Goal: Task Accomplishment & Management: Complete application form

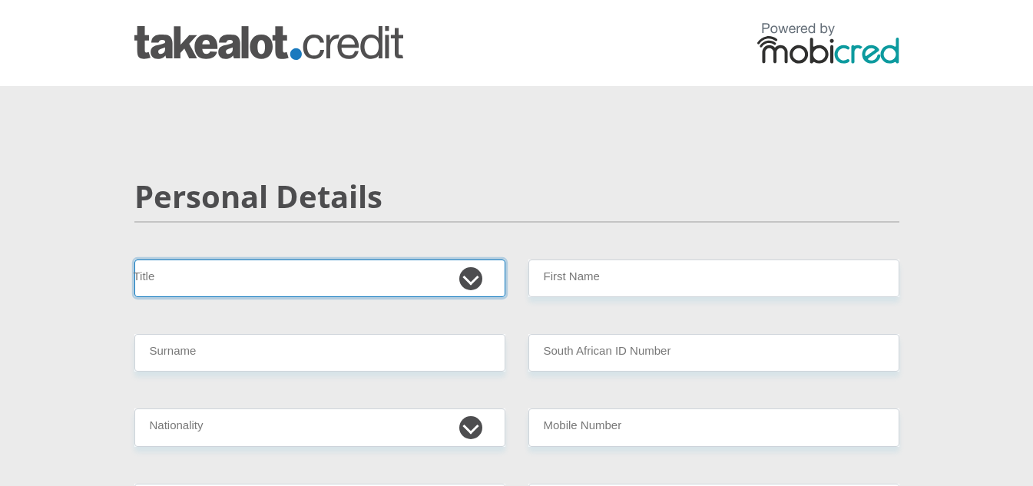
click at [247, 266] on select "Mr Ms Mrs Dr [PERSON_NAME]" at bounding box center [319, 279] width 371 height 38
select select "Ms"
click at [134, 260] on select "Mr Ms Mrs Dr [PERSON_NAME]" at bounding box center [319, 279] width 371 height 38
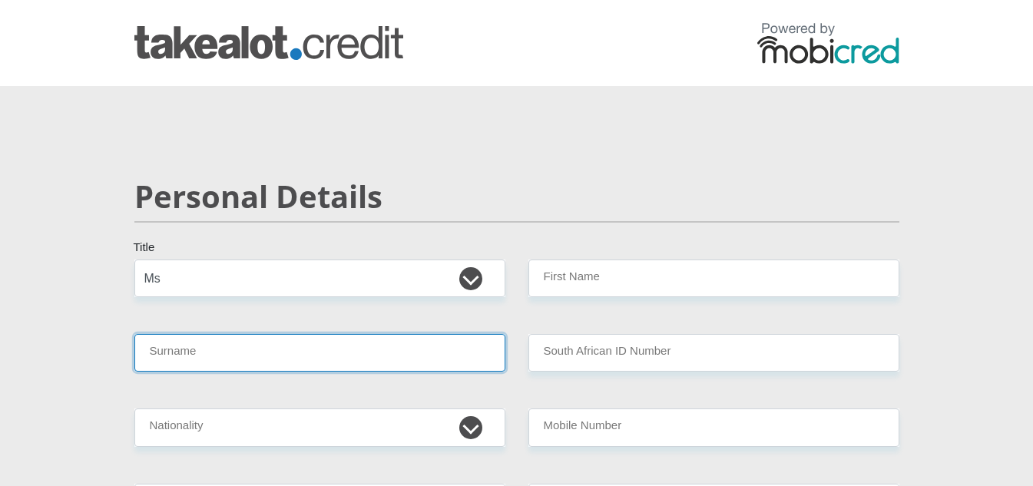
click at [185, 352] on input "Surname" at bounding box center [319, 353] width 371 height 38
type input "MANKENI"
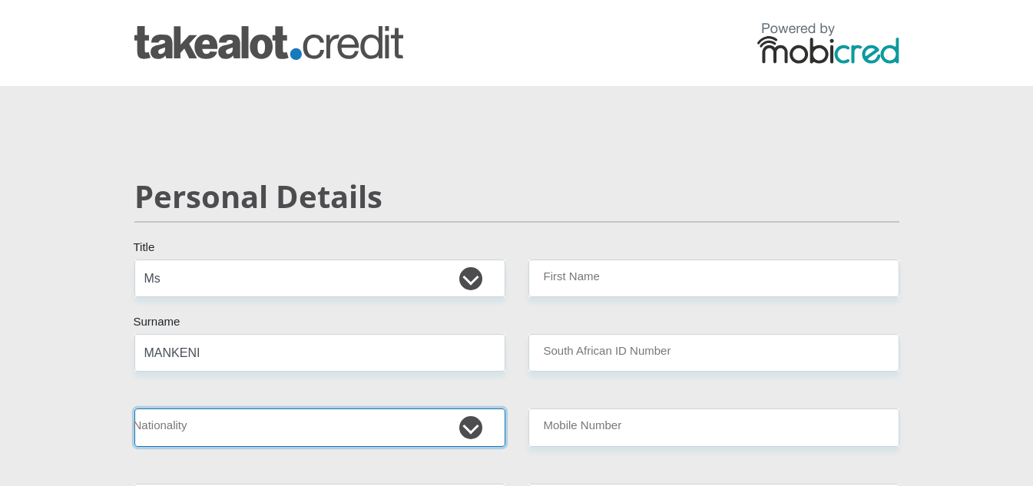
click at [205, 423] on select "[GEOGRAPHIC_DATA] [GEOGRAPHIC_DATA] [GEOGRAPHIC_DATA] [GEOGRAPHIC_DATA] [GEOGRA…" at bounding box center [319, 428] width 371 height 38
select select "ZAF"
click at [134, 409] on select "[GEOGRAPHIC_DATA] [GEOGRAPHIC_DATA] [GEOGRAPHIC_DATA] [GEOGRAPHIC_DATA] [GEOGRA…" at bounding box center [319, 428] width 371 height 38
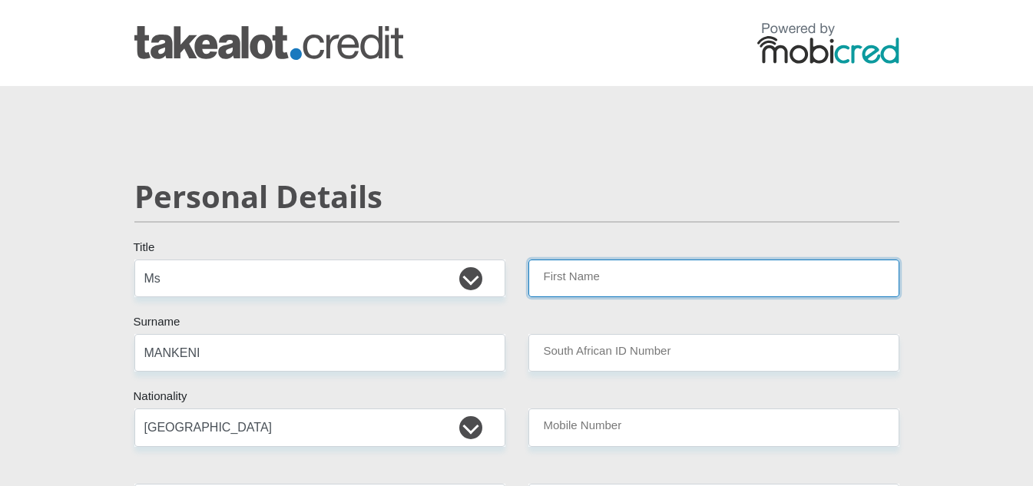
click at [585, 280] on input "First Name" at bounding box center [713, 279] width 371 height 38
click at [586, 280] on input "First Name" at bounding box center [713, 279] width 371 height 38
type input "m"
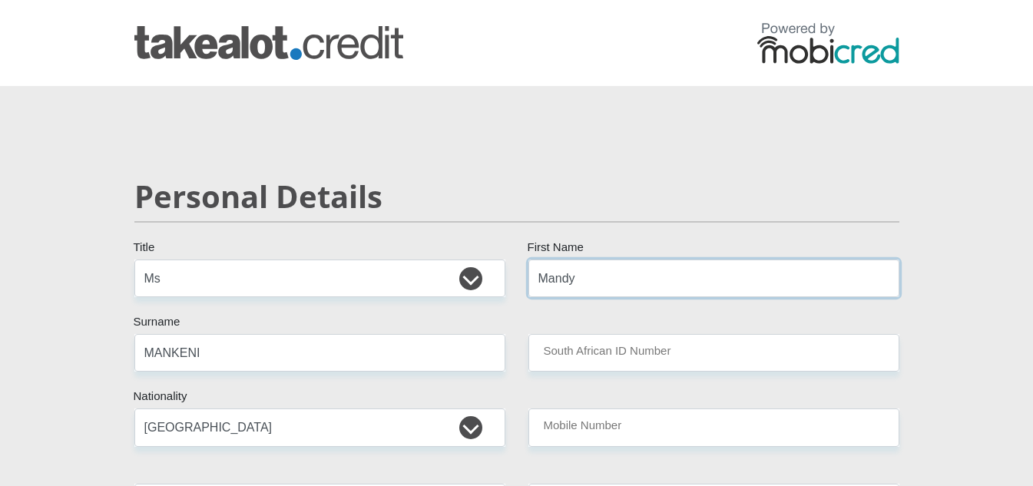
type input "Mandy"
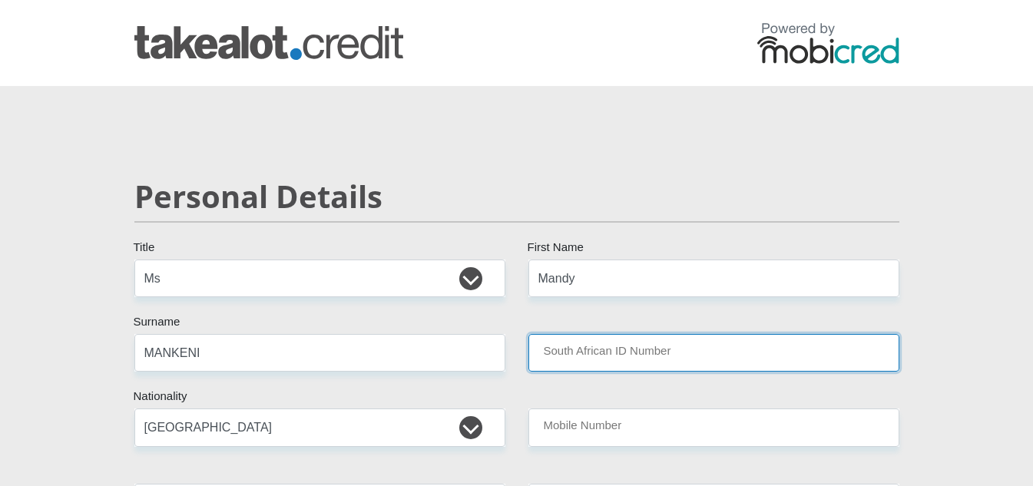
click at [601, 351] on input "South African ID Number" at bounding box center [713, 353] width 371 height 38
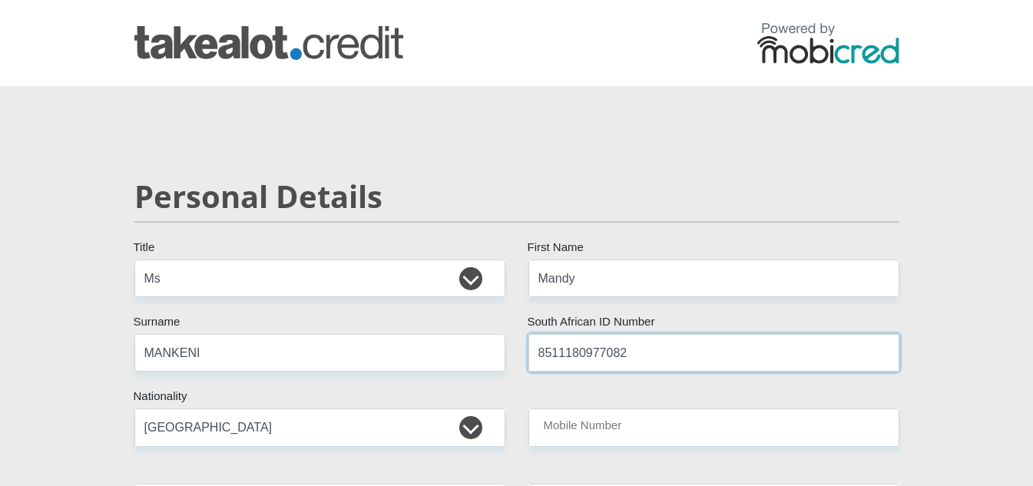
type input "8511180977082"
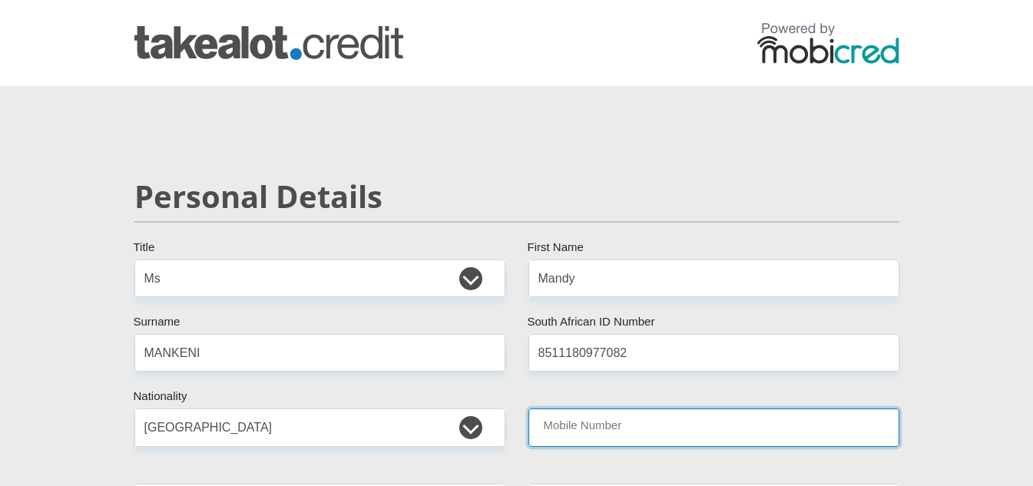
click at [558, 425] on input "Mobile Number" at bounding box center [713, 428] width 371 height 38
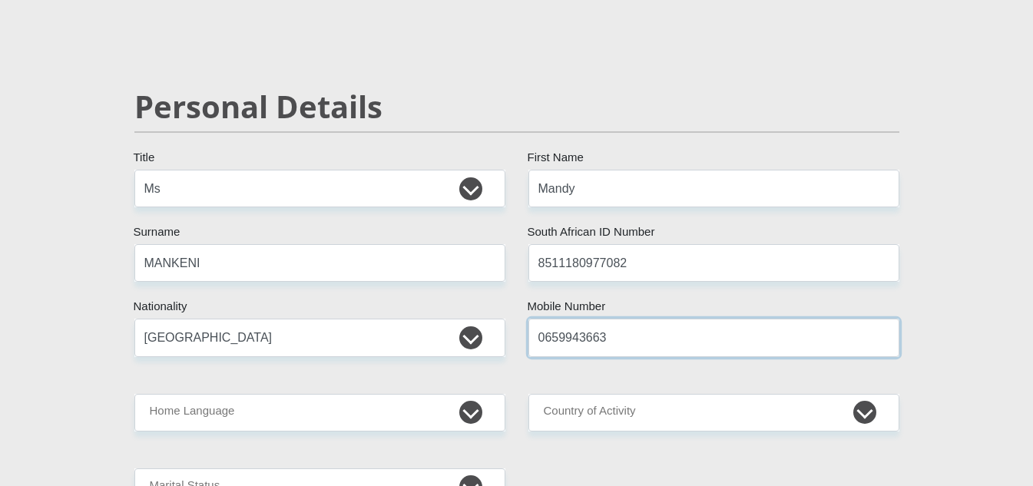
scroll to position [230, 0]
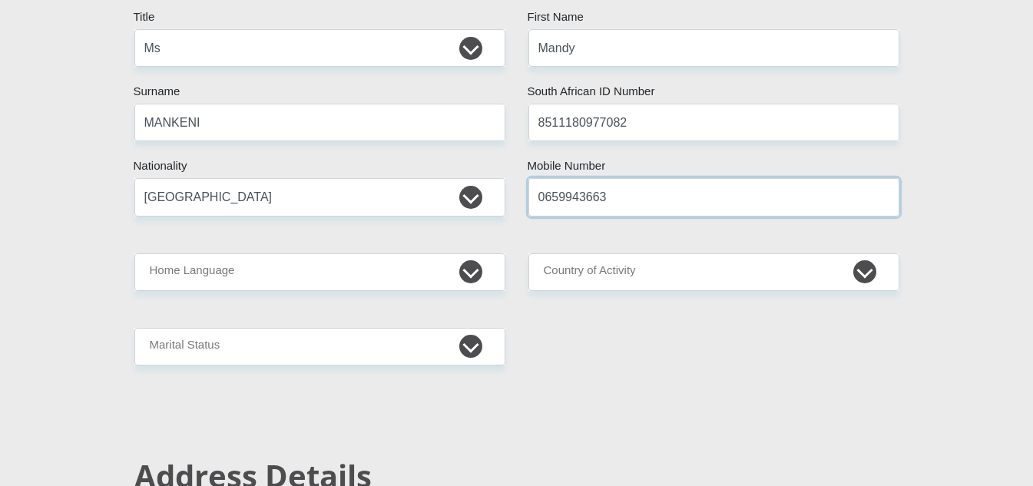
type input "0659943663"
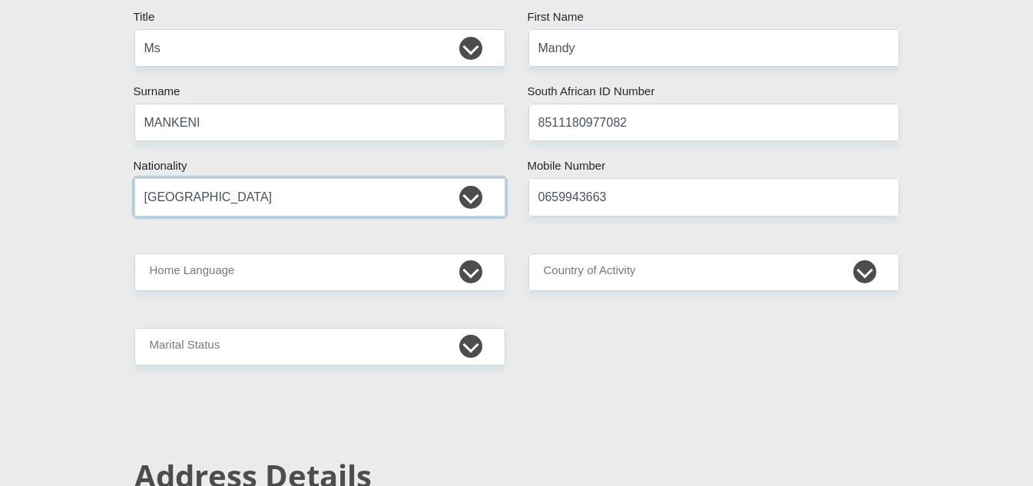
click at [471, 198] on select "[GEOGRAPHIC_DATA] [GEOGRAPHIC_DATA] [GEOGRAPHIC_DATA] [GEOGRAPHIC_DATA] [GEOGRA…" at bounding box center [319, 197] width 371 height 38
click at [134, 178] on select "[GEOGRAPHIC_DATA] [GEOGRAPHIC_DATA] [GEOGRAPHIC_DATA] [GEOGRAPHIC_DATA] [GEOGRA…" at bounding box center [319, 197] width 371 height 38
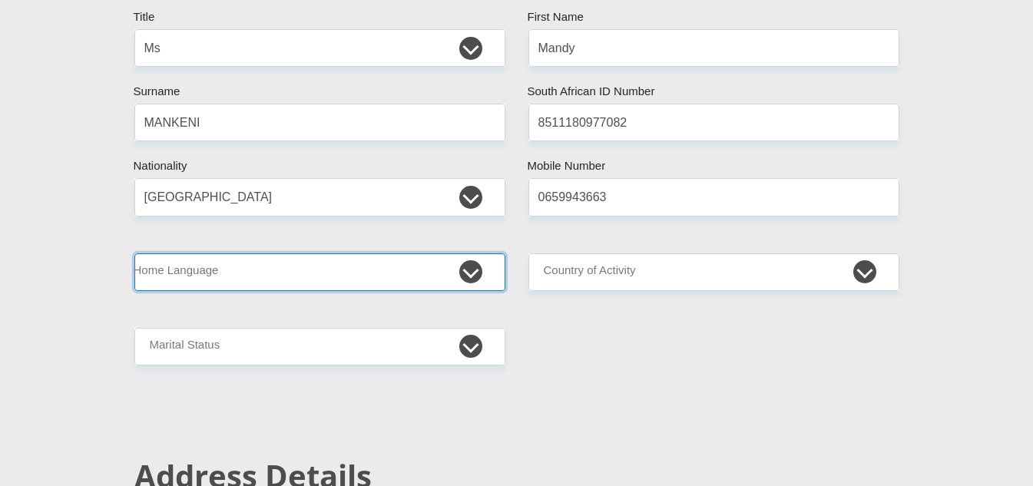
click at [472, 273] on select "Afrikaans English Sepedi South Ndebele Southern Sotho Swati Tsonga Tswana Venda…" at bounding box center [319, 272] width 371 height 38
select select "tso"
click at [134, 253] on select "Afrikaans English Sepedi South Ndebele Southern Sotho Swati Tsonga Tswana Venda…" at bounding box center [319, 272] width 371 height 38
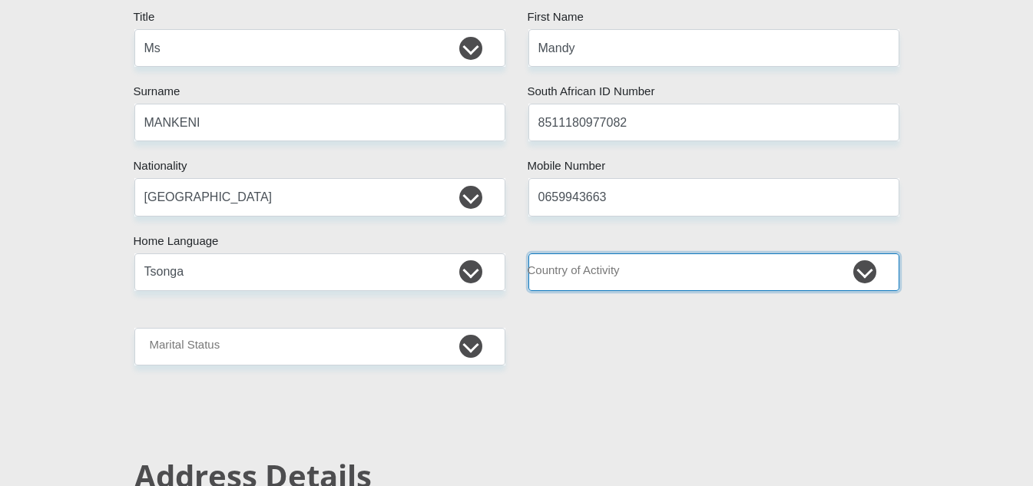
click at [869, 277] on select "[GEOGRAPHIC_DATA] [GEOGRAPHIC_DATA] [GEOGRAPHIC_DATA] [GEOGRAPHIC_DATA] [GEOGRA…" at bounding box center [713, 272] width 371 height 38
select select "ZAF"
click at [528, 253] on select "[GEOGRAPHIC_DATA] [GEOGRAPHIC_DATA] [GEOGRAPHIC_DATA] [GEOGRAPHIC_DATA] [GEOGRA…" at bounding box center [713, 272] width 371 height 38
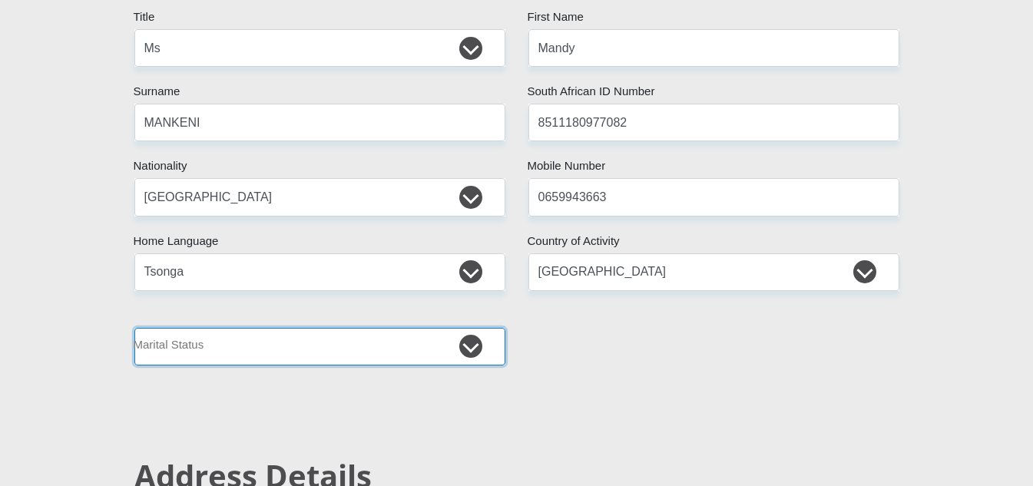
click at [471, 356] on select "Married ANC Single Divorced Widowed Married COP or Customary Law" at bounding box center [319, 347] width 371 height 38
select select "2"
click at [134, 328] on select "Married ANC Single Divorced Widowed Married COP or Customary Law" at bounding box center [319, 347] width 371 height 38
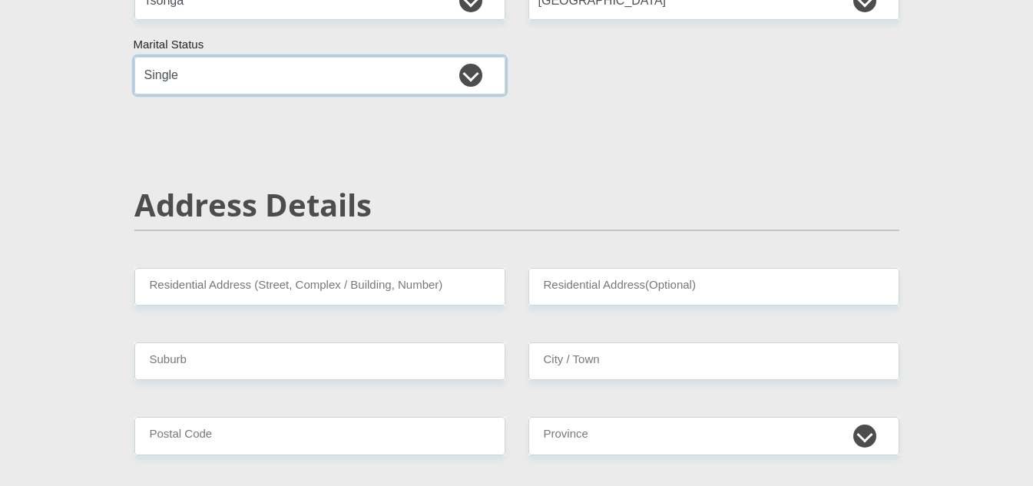
scroll to position [538, 0]
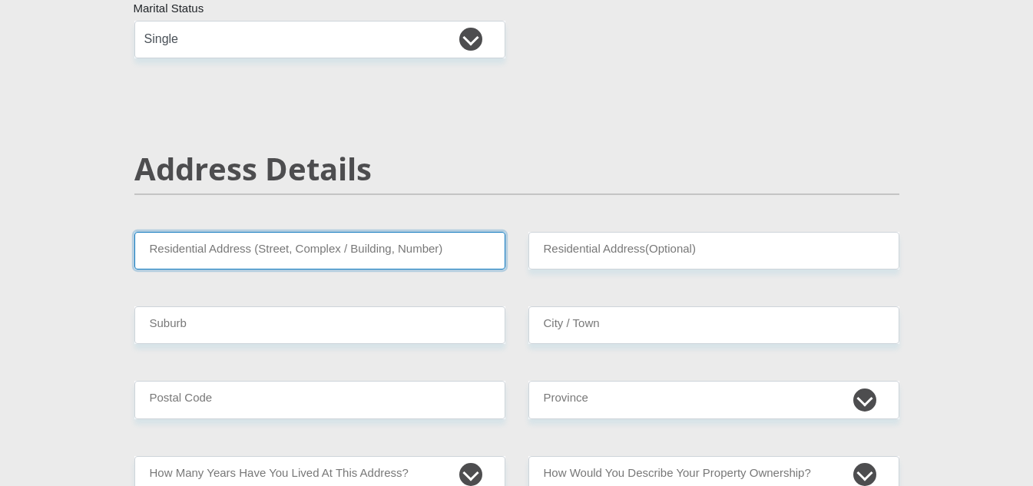
click at [213, 252] on input "Residential Address (Street, Complex / Building, Number)" at bounding box center [319, 251] width 371 height 38
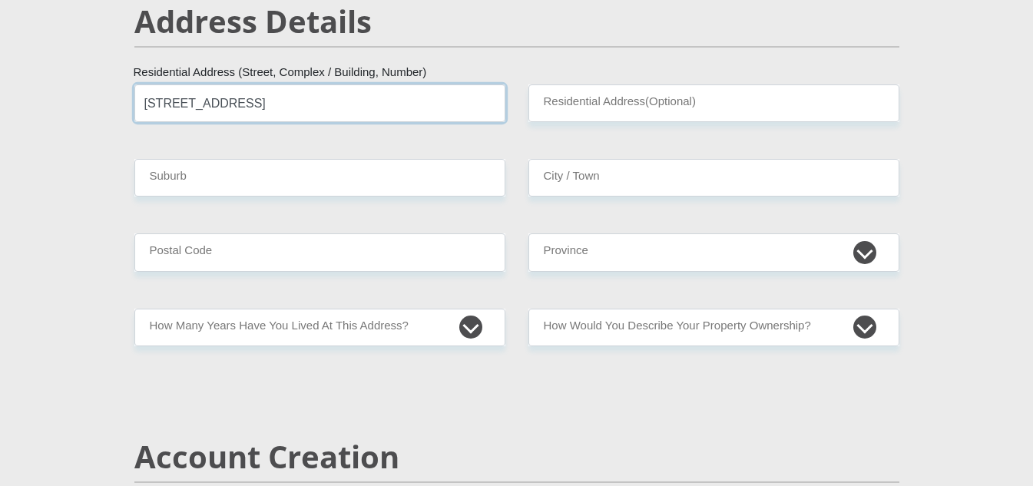
scroll to position [691, 0]
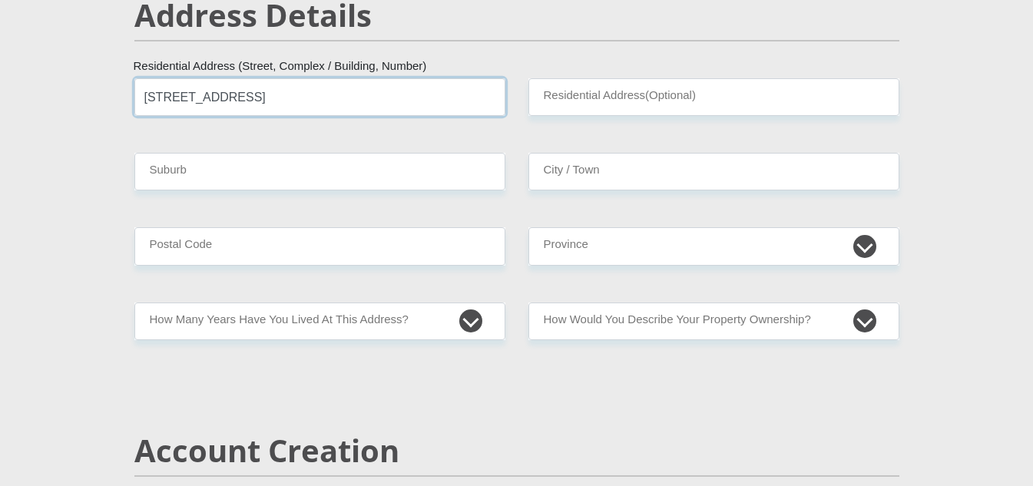
type input "[STREET_ADDRESS]"
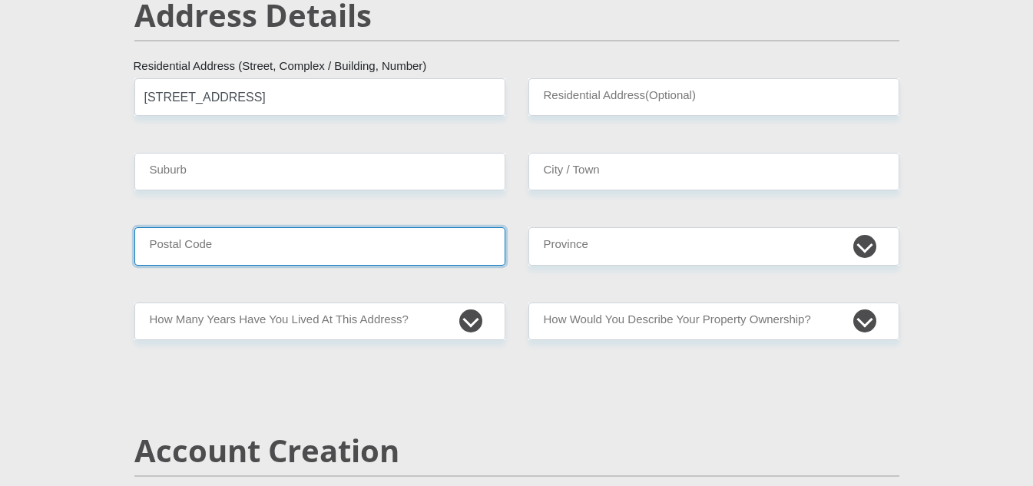
click at [200, 246] on input "Postal Code" at bounding box center [319, 246] width 371 height 38
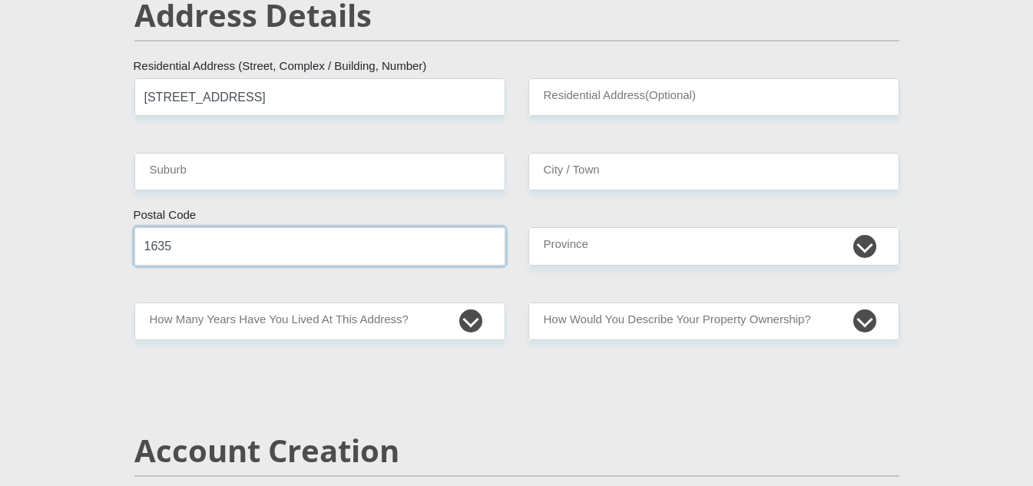
type input "1635"
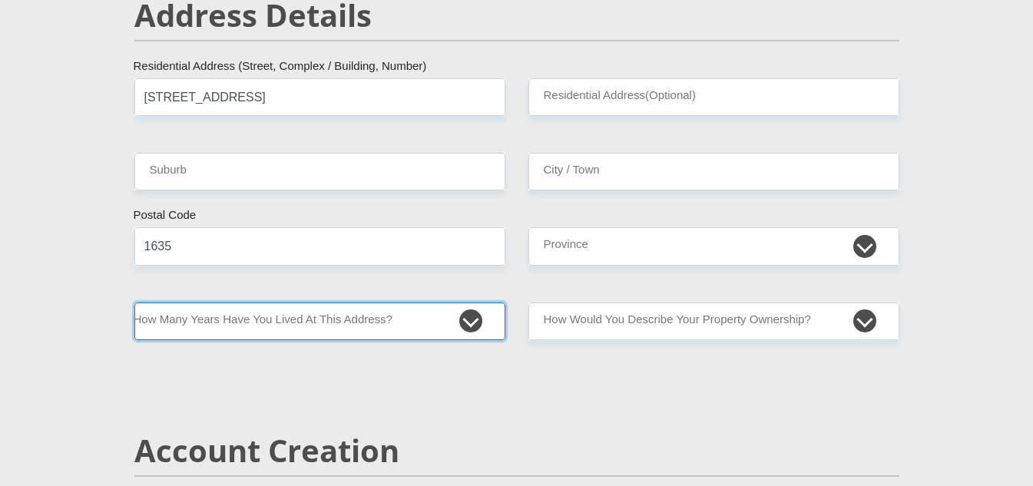
click at [472, 328] on select "less than 1 year 1-3 years 3-5 years 5+ years" at bounding box center [319, 322] width 371 height 38
select select "2"
click at [134, 303] on select "less than 1 year 1-3 years 3-5 years 5+ years" at bounding box center [319, 322] width 371 height 38
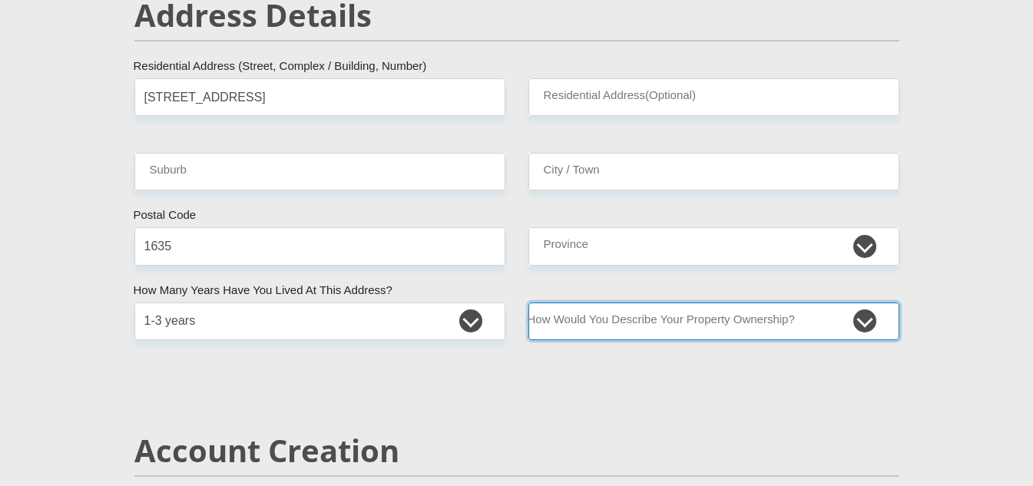
click at [871, 328] on select "Owned Rented Family Owned Company Dwelling" at bounding box center [713, 322] width 371 height 38
select select "Rented"
click at [528, 303] on select "Owned Rented Family Owned Company Dwelling" at bounding box center [713, 322] width 371 height 38
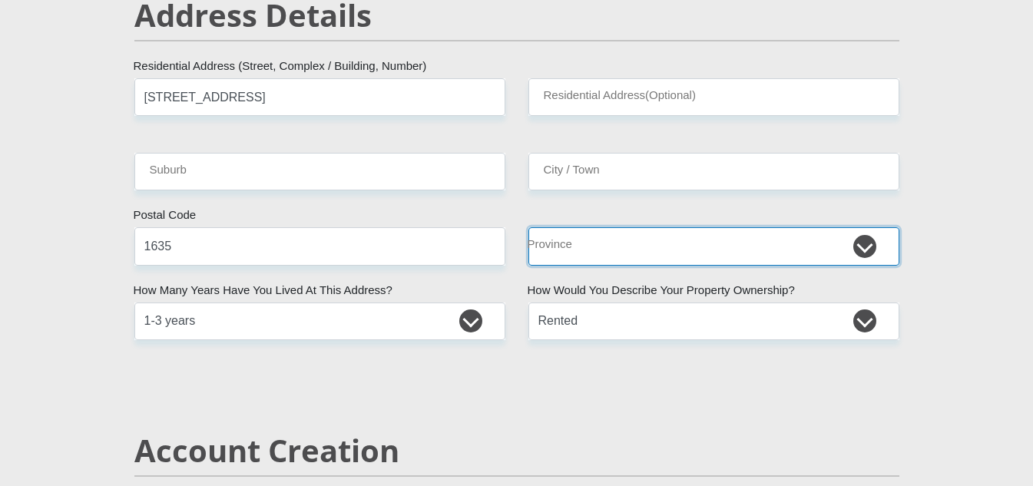
click at [860, 252] on select "Eastern Cape Free State [GEOGRAPHIC_DATA] [GEOGRAPHIC_DATA][DATE] [GEOGRAPHIC_D…" at bounding box center [713, 246] width 371 height 38
select select "Gauteng"
click at [528, 227] on select "Eastern Cape Free State [GEOGRAPHIC_DATA] [GEOGRAPHIC_DATA][DATE] [GEOGRAPHIC_D…" at bounding box center [713, 246] width 371 height 38
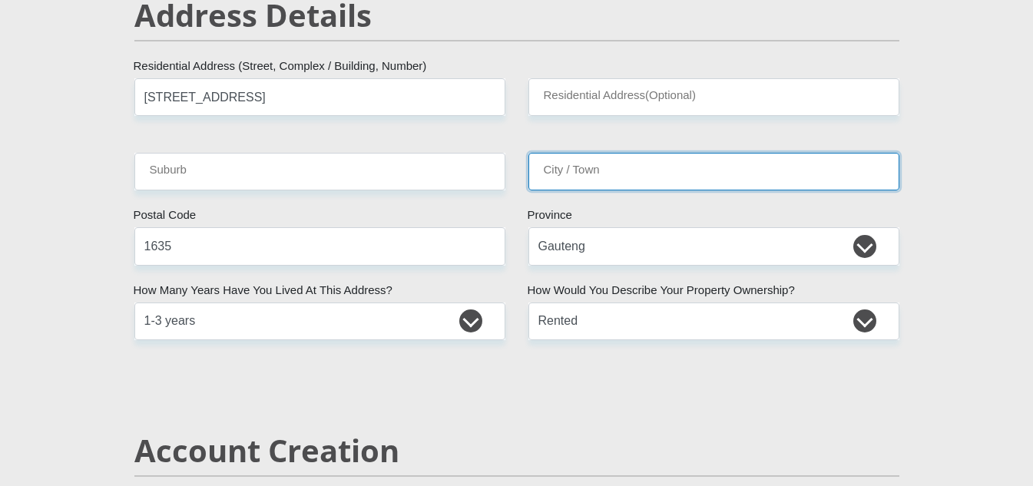
click at [599, 176] on input "City / Town" at bounding box center [713, 172] width 371 height 38
type input "j"
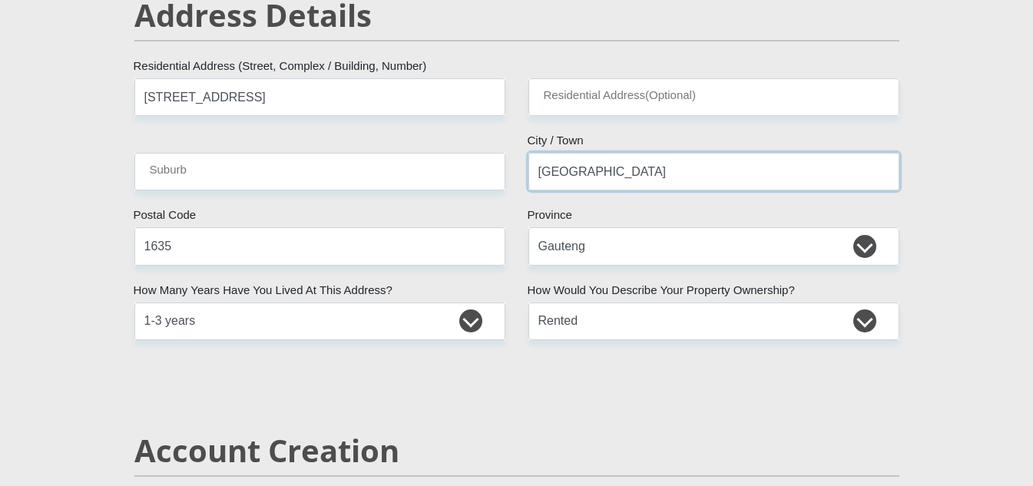
type input "[GEOGRAPHIC_DATA]"
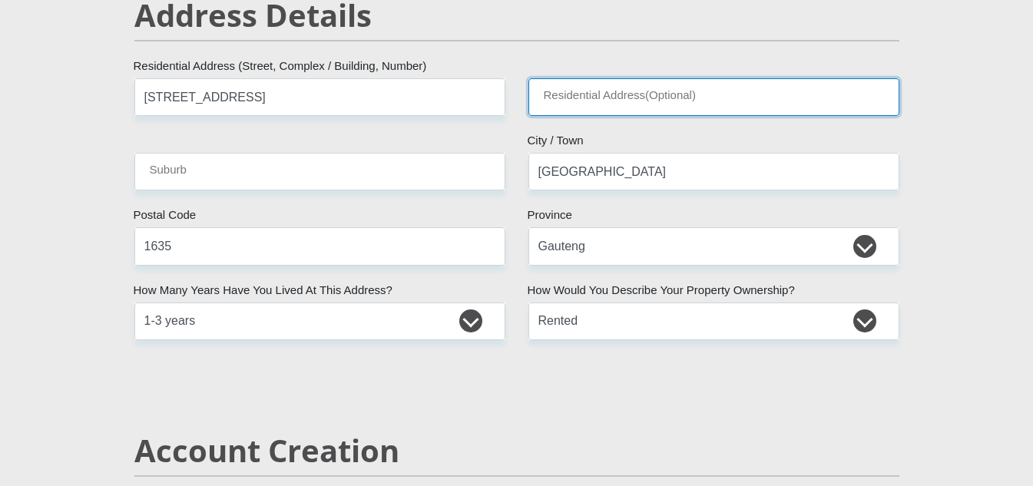
click at [617, 108] on input "Residential Address(Optional)" at bounding box center [713, 97] width 371 height 38
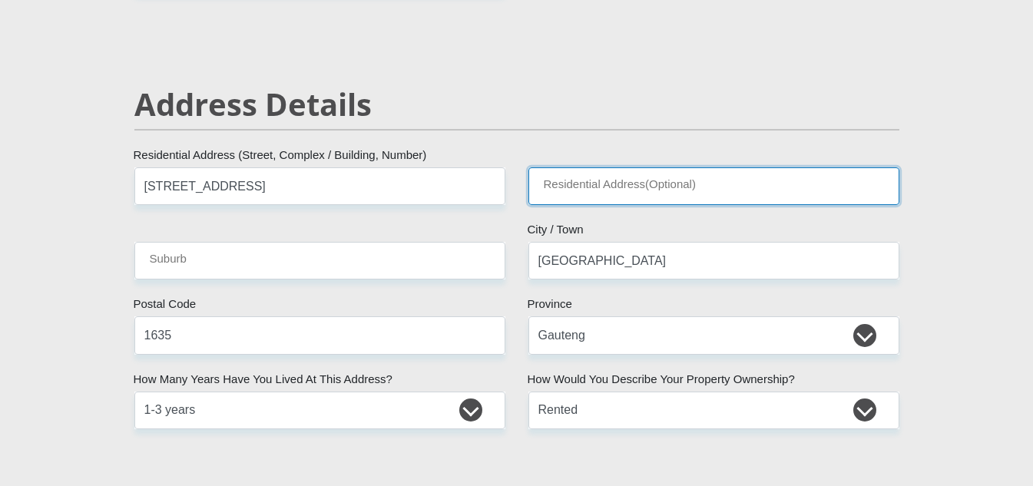
scroll to position [614, 0]
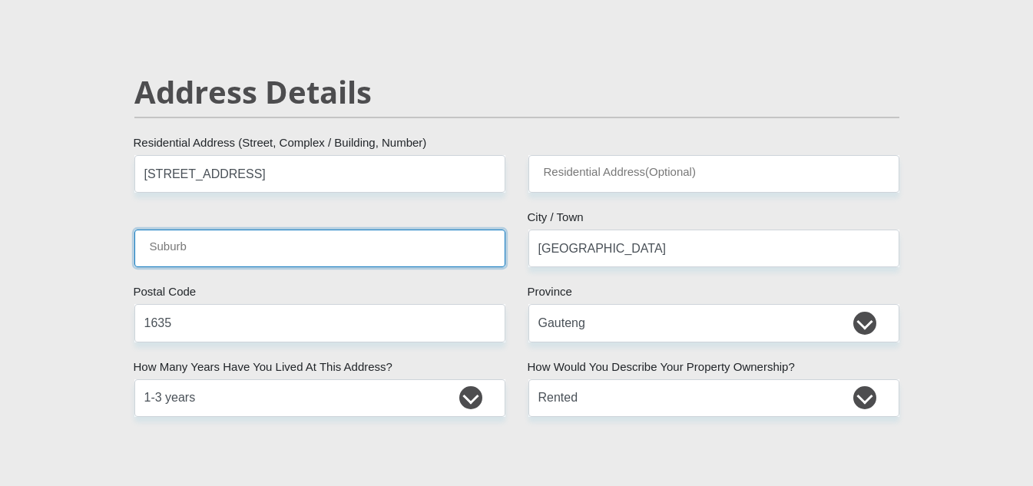
click at [215, 259] on input "Suburb" at bounding box center [319, 249] width 371 height 38
type input "Midrand"
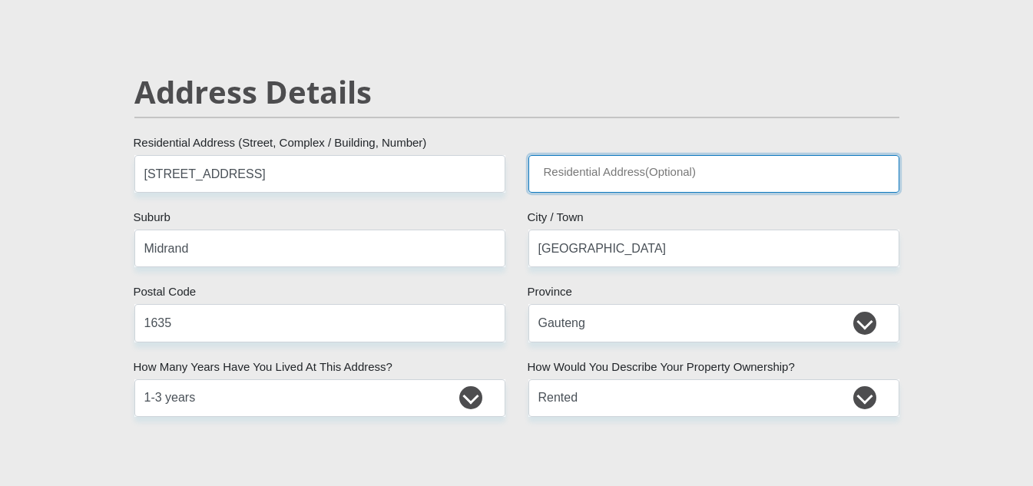
click at [611, 182] on input "Residential Address(Optional)" at bounding box center [713, 174] width 371 height 38
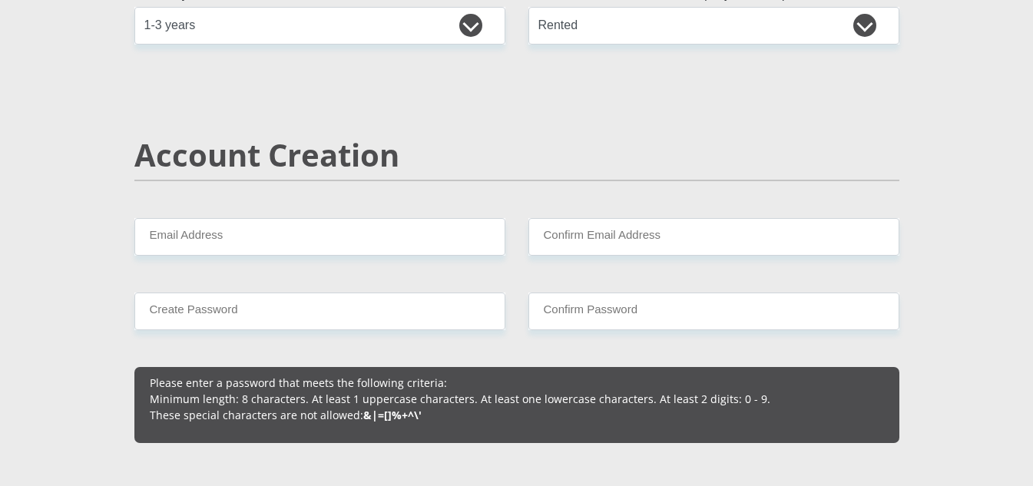
scroll to position [998, 0]
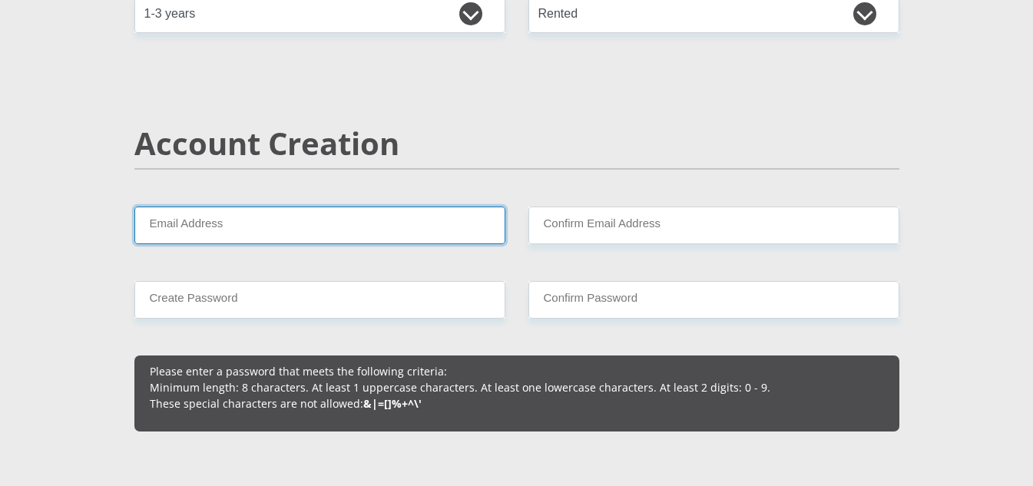
click at [180, 226] on input "Email Address" at bounding box center [319, 226] width 371 height 38
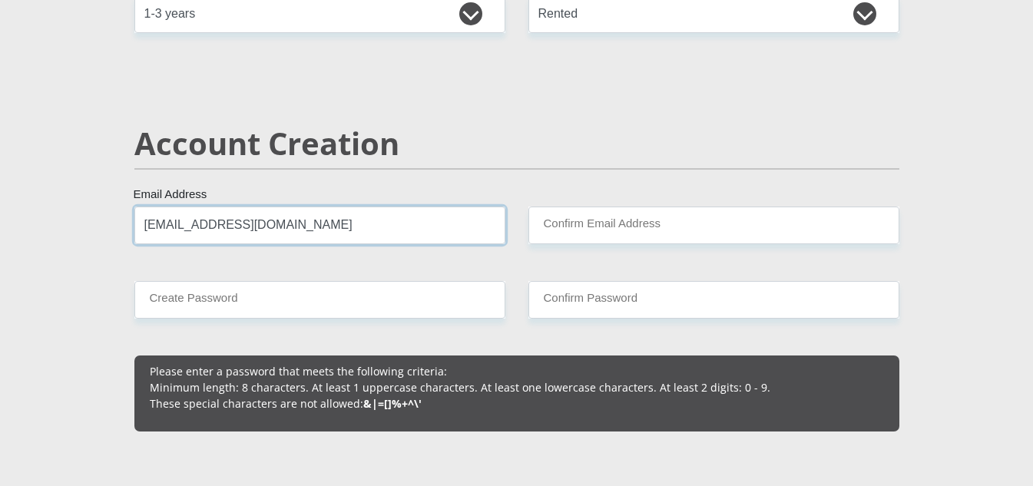
type input "[EMAIL_ADDRESS][DOMAIN_NAME]"
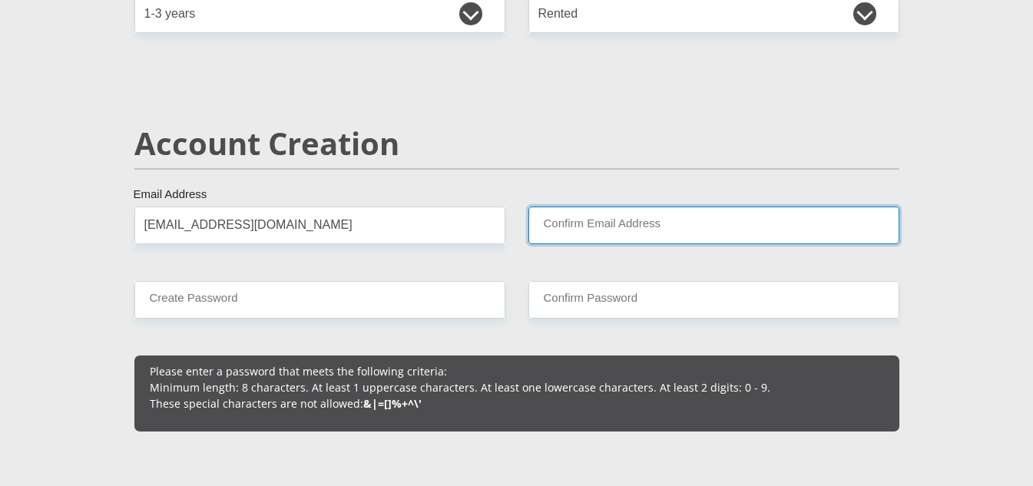
click at [548, 229] on input "Confirm Email Address" at bounding box center [713, 226] width 371 height 38
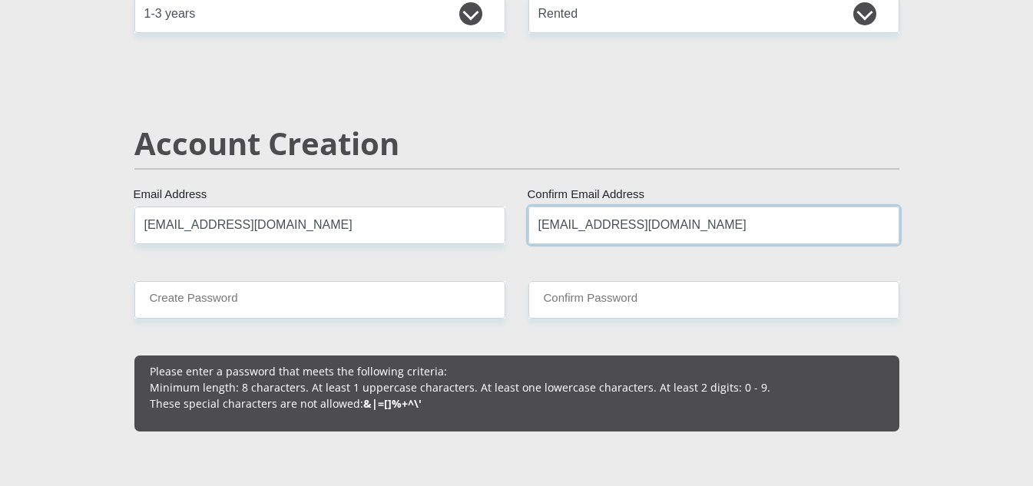
type input "[EMAIL_ADDRESS][DOMAIN_NAME]"
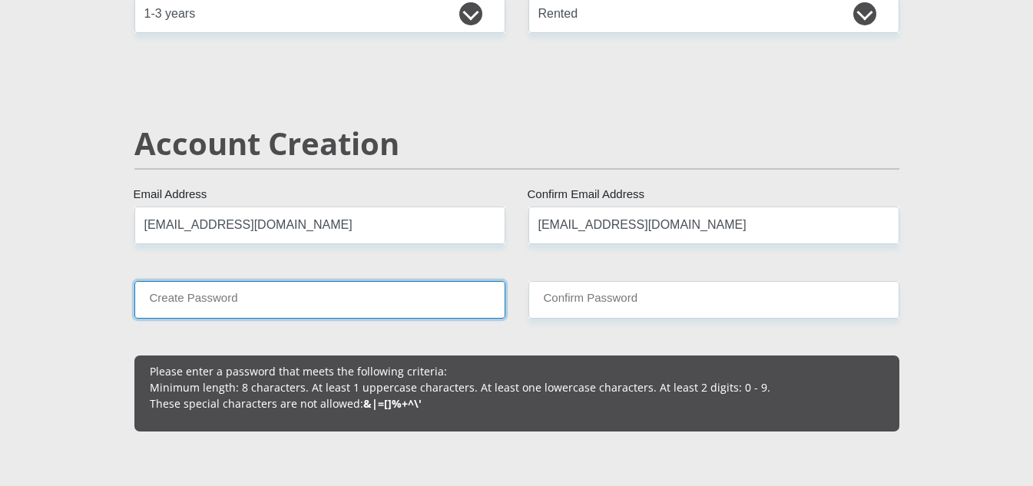
click at [230, 306] on input "Create Password" at bounding box center [319, 300] width 371 height 38
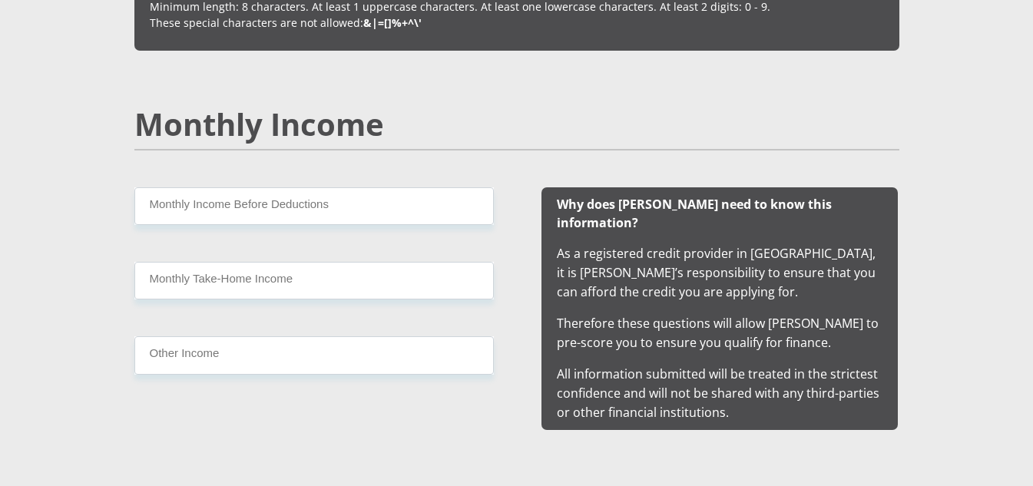
scroll to position [1382, 0]
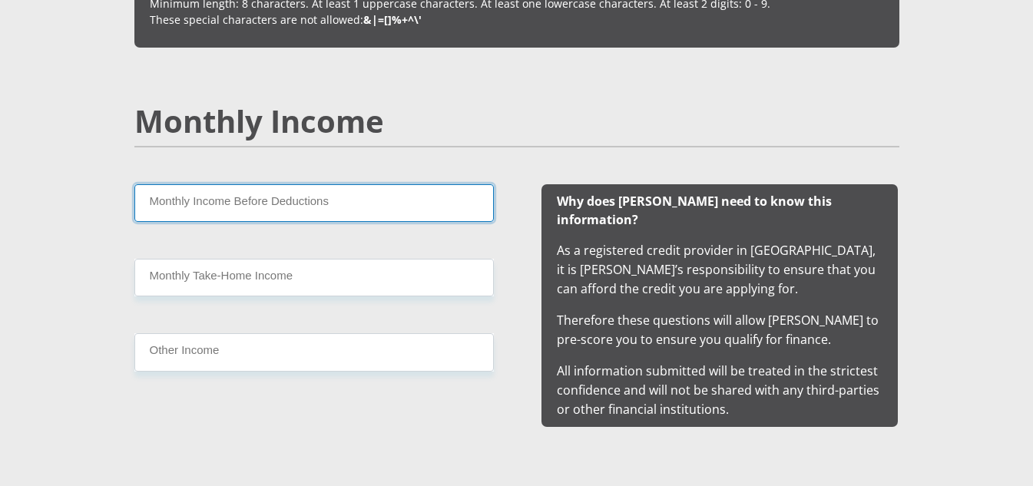
click at [184, 208] on input "Monthly Income Before Deductions" at bounding box center [313, 203] width 359 height 38
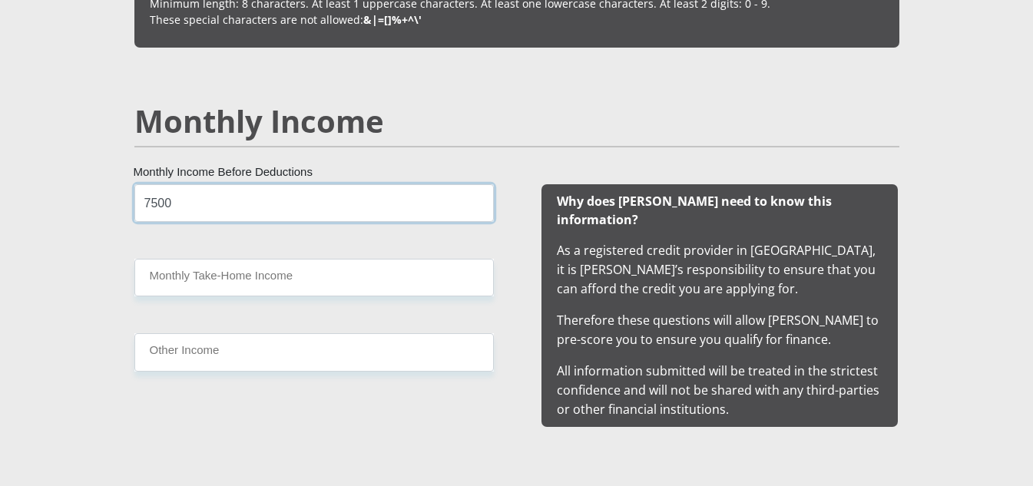
type input "7500"
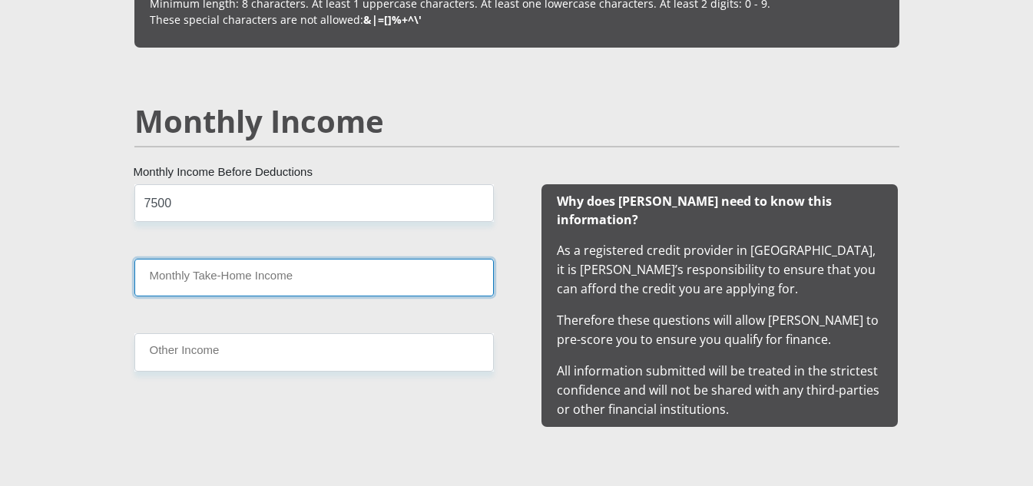
click at [229, 286] on input "Monthly Take-Home Income" at bounding box center [313, 278] width 359 height 38
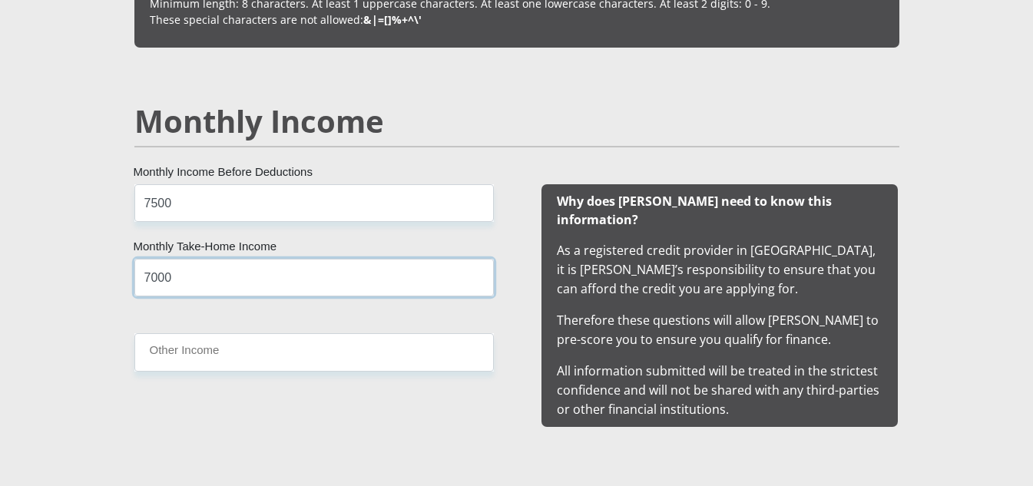
type input "7000"
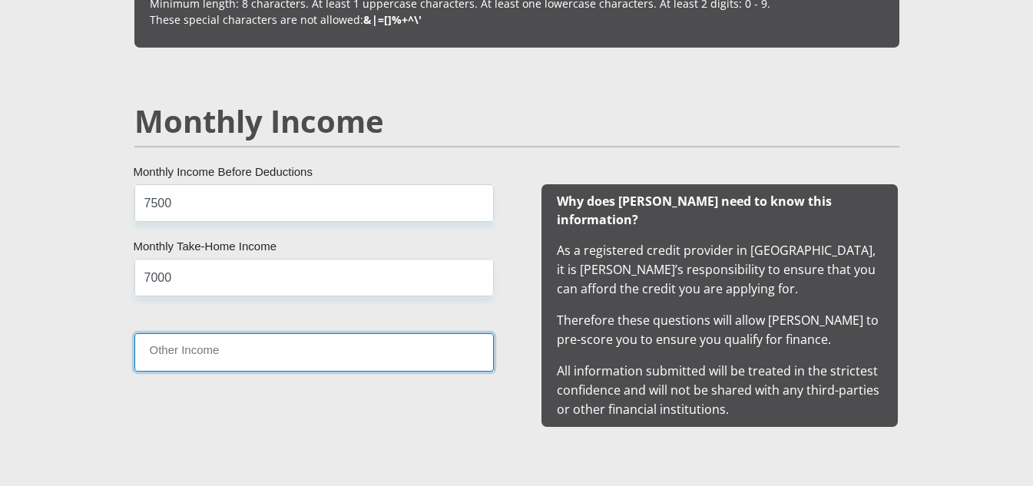
click at [226, 356] on input "Other Income" at bounding box center [313, 352] width 359 height 38
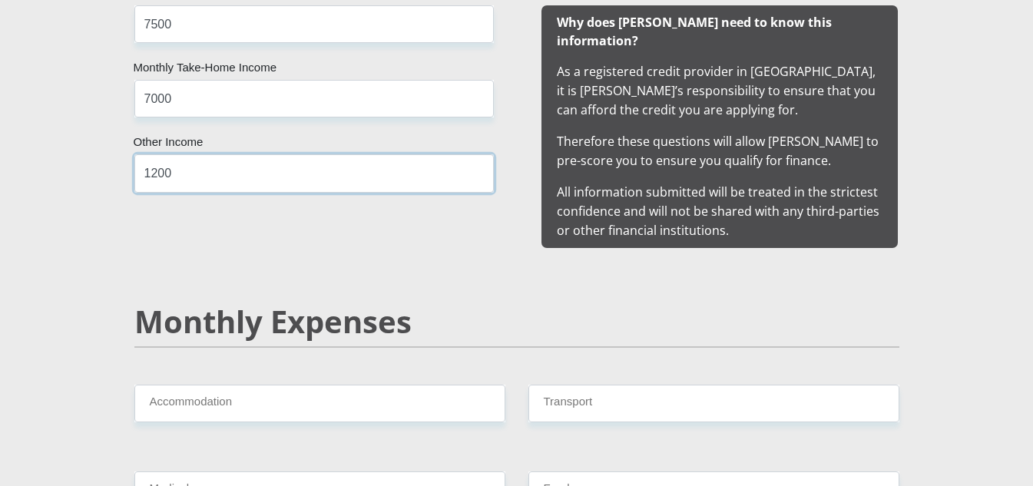
scroll to position [1613, 0]
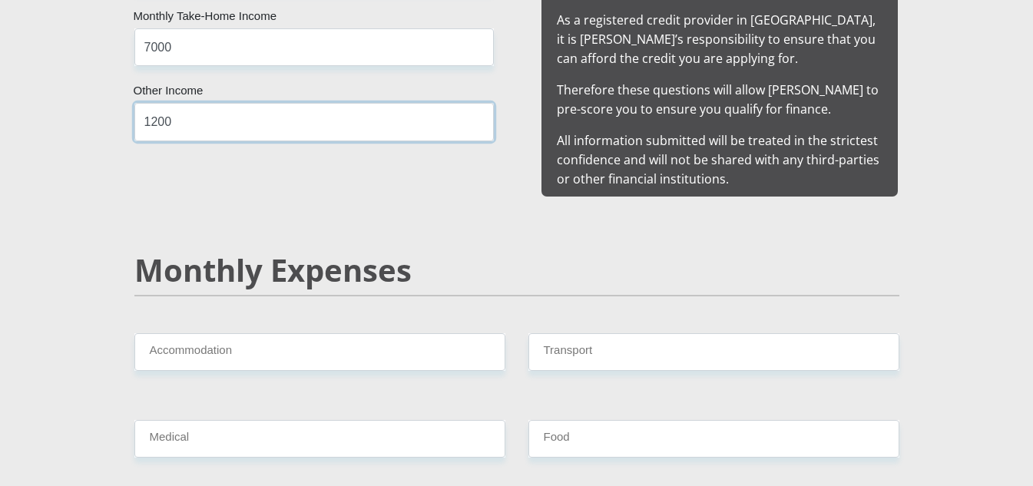
type input "1200"
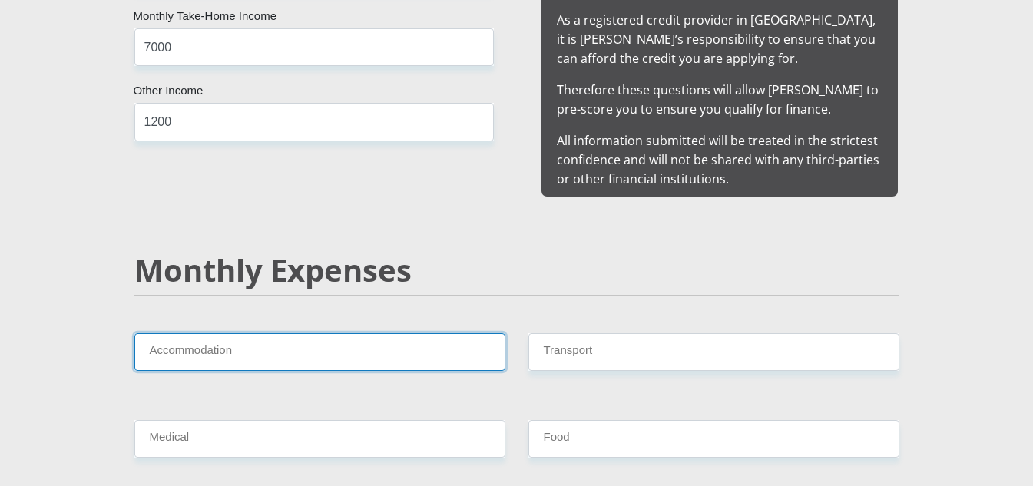
click at [215, 336] on input "Accommodation" at bounding box center [319, 352] width 371 height 38
type input "1500"
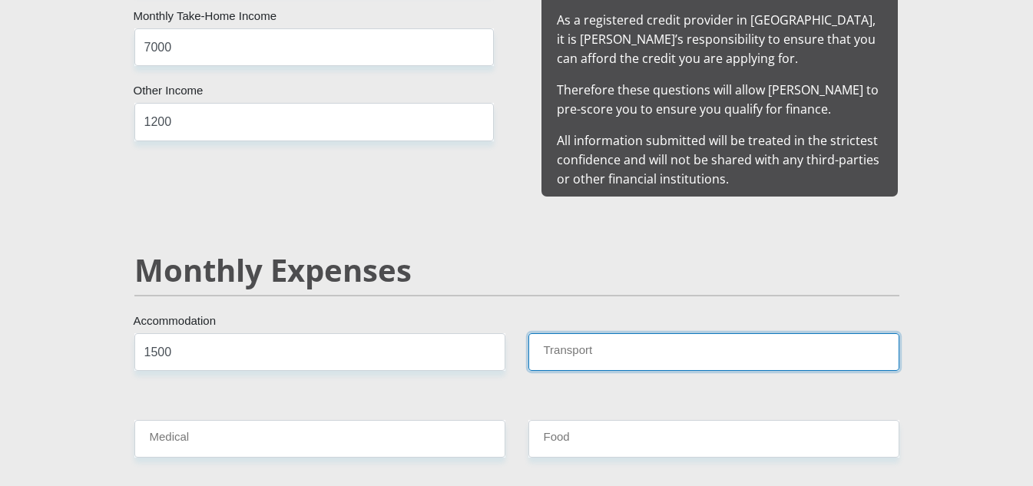
click at [614, 343] on input "Transport" at bounding box center [713, 352] width 371 height 38
type input "120"
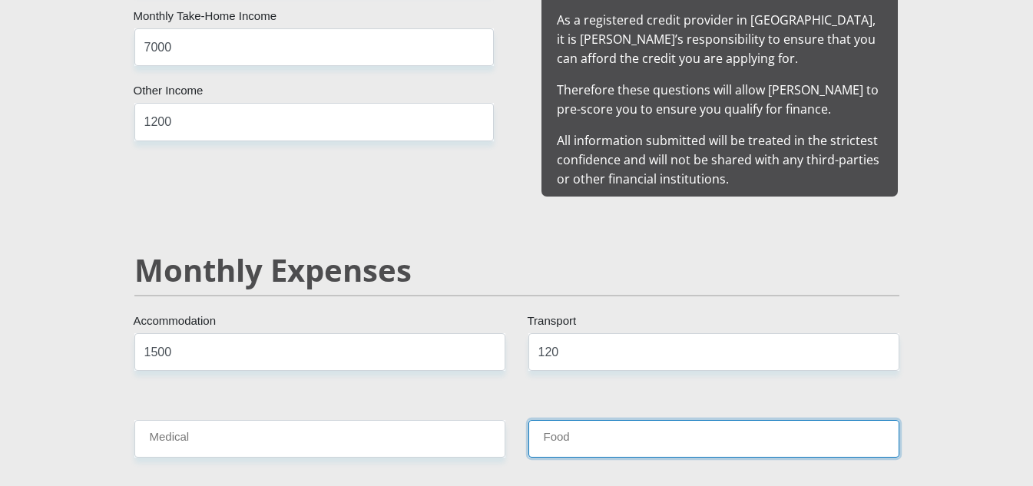
click at [610, 431] on input "Food" at bounding box center [713, 439] width 371 height 38
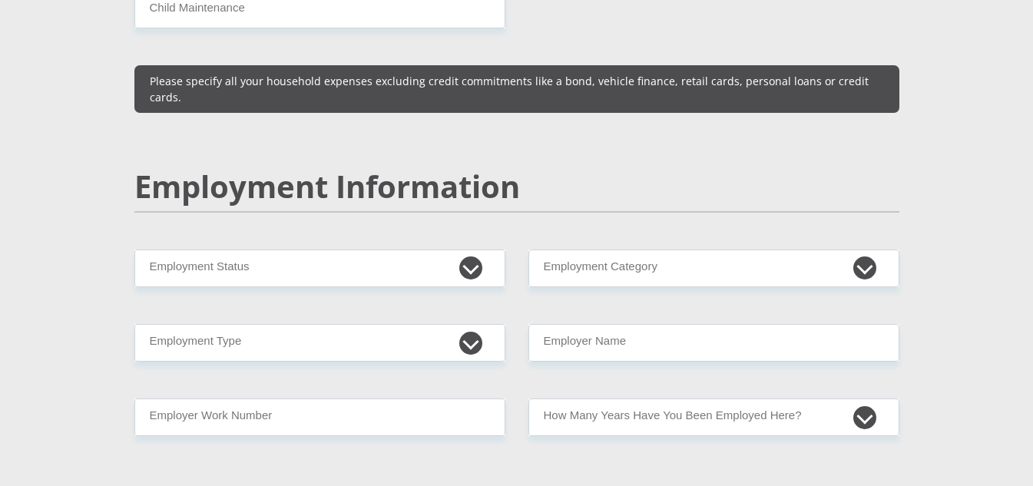
scroll to position [2227, 0]
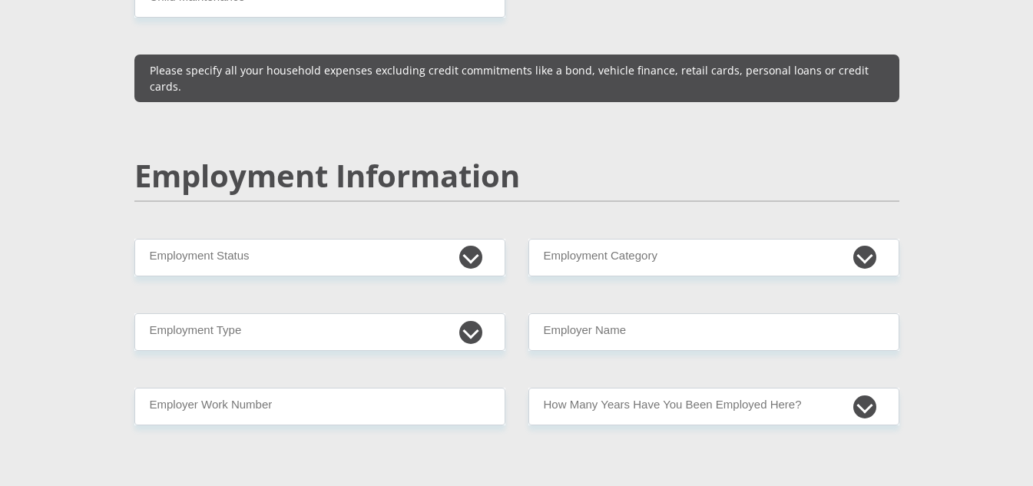
type input "300"
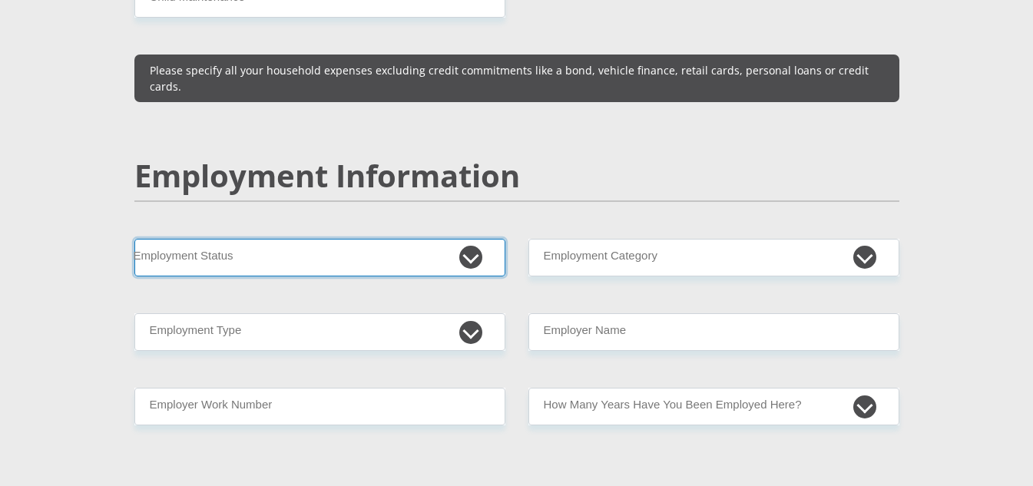
click at [469, 239] on select "Permanent/Full-time Part-time/Casual [DEMOGRAPHIC_DATA] Worker Self-Employed Ho…" at bounding box center [319, 258] width 371 height 38
select select "1"
click at [134, 239] on select "Permanent/Full-time Part-time/Casual [DEMOGRAPHIC_DATA] Worker Self-Employed Ho…" at bounding box center [319, 258] width 371 height 38
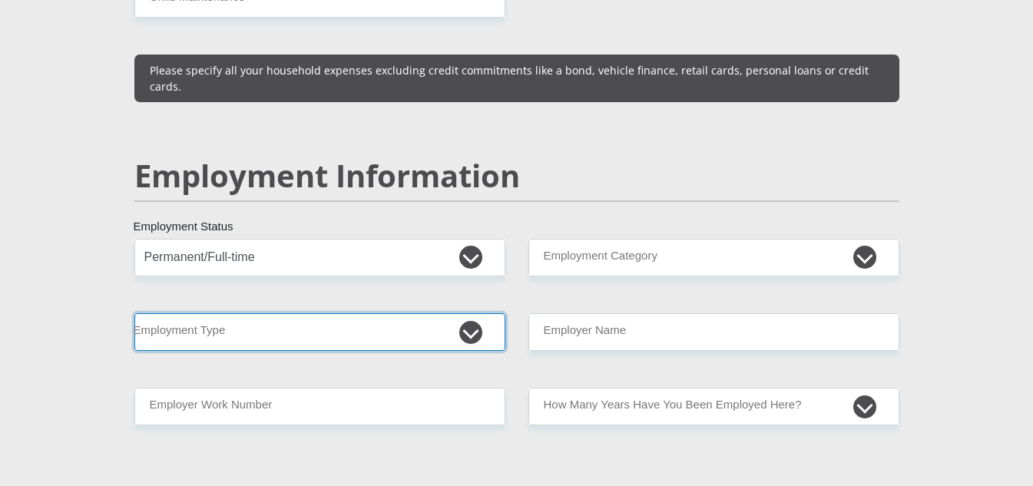
click at [470, 313] on select "College/Lecturer Craft Seller Creative Driver Executive Farmer Forces - Non Com…" at bounding box center [319, 332] width 371 height 38
select select "Office Staff/Clerk"
click at [134, 313] on select "College/Lecturer Craft Seller Creative Driver Executive Farmer Forces - Non Com…" at bounding box center [319, 332] width 371 height 38
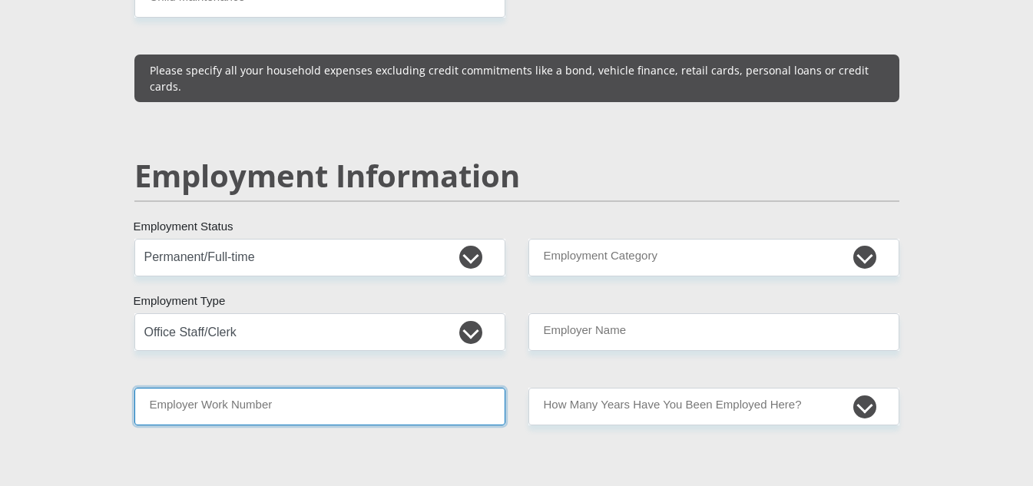
click at [265, 388] on input "Employer Work Number" at bounding box center [319, 407] width 371 height 38
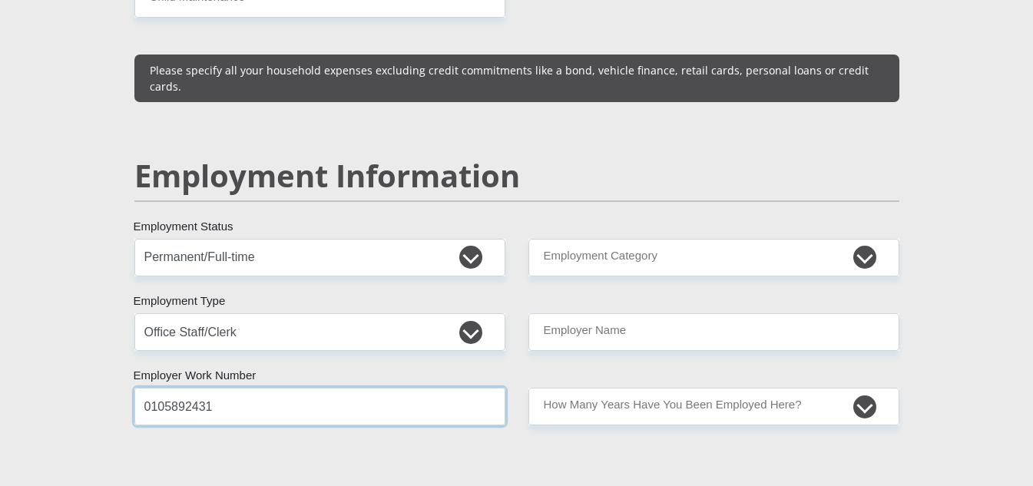
type input "0105892431"
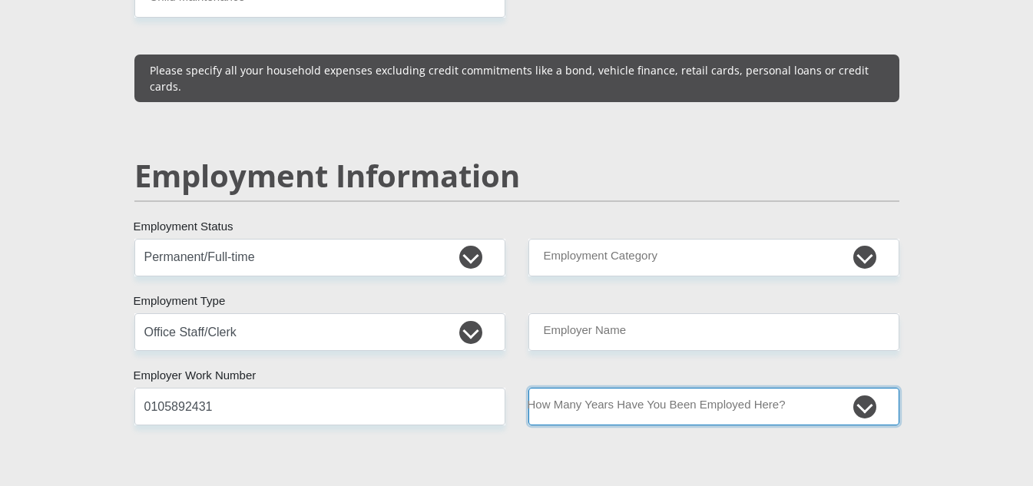
click at [864, 388] on select "less than 1 year 1-3 years 3-5 years 5+ years" at bounding box center [713, 407] width 371 height 38
select select "60"
click at [528, 388] on select "less than 1 year 1-3 years 3-5 years 5+ years" at bounding box center [713, 407] width 371 height 38
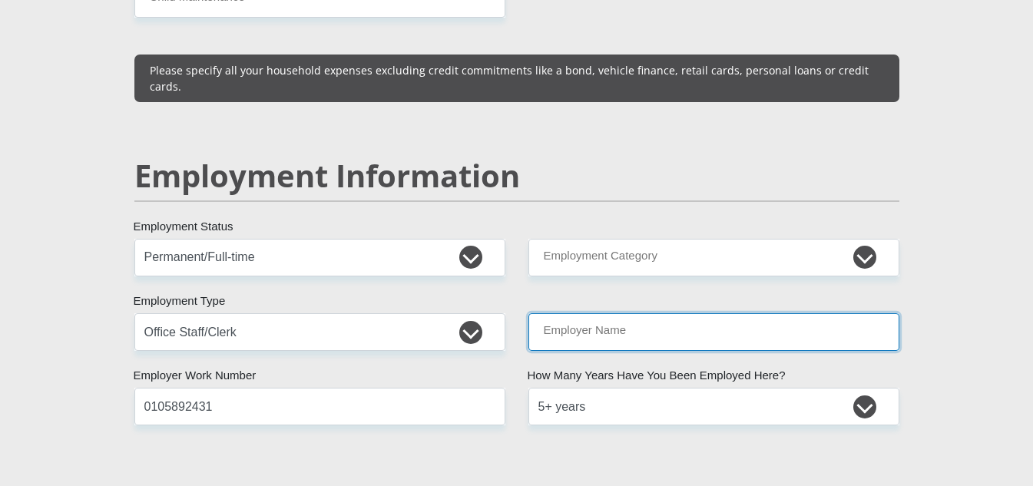
click at [591, 313] on input "Employer Name" at bounding box center [713, 332] width 371 height 38
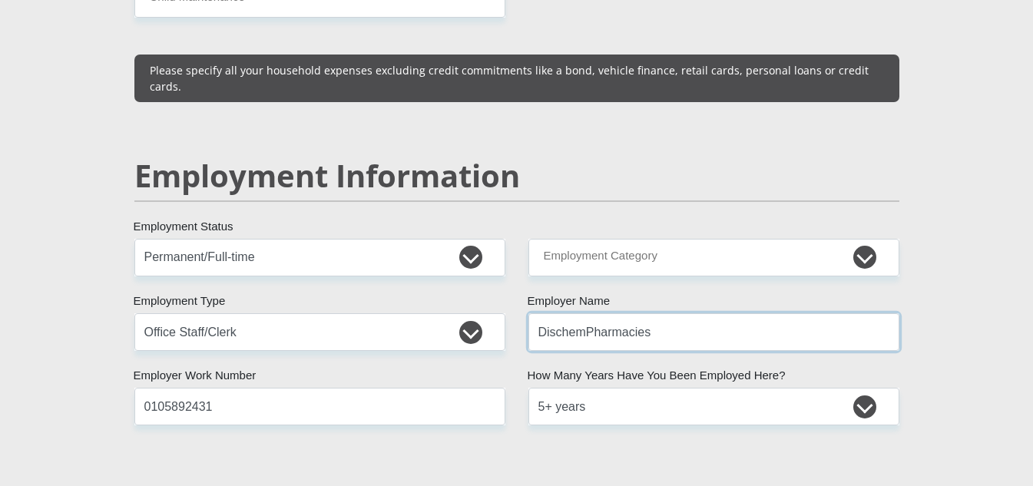
type input "DischemPharmacies"
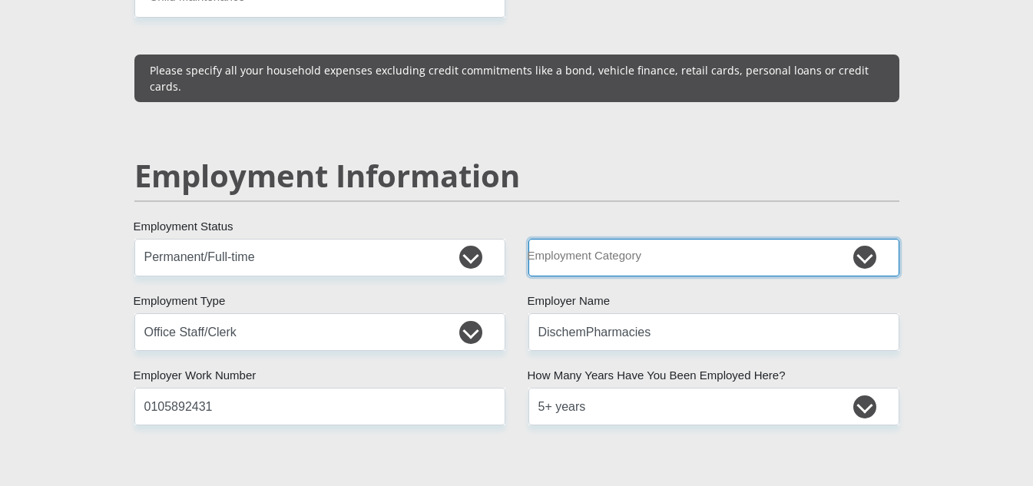
click at [623, 239] on select "AGRICULTURE ALCOHOL & TOBACCO CONSTRUCTION MATERIALS METALLURGY EQUIPMENT FOR R…" at bounding box center [713, 258] width 371 height 38
click at [528, 239] on select "AGRICULTURE ALCOHOL & TOBACCO CONSTRUCTION MATERIALS METALLURGY EQUIPMENT FOR R…" at bounding box center [713, 258] width 371 height 38
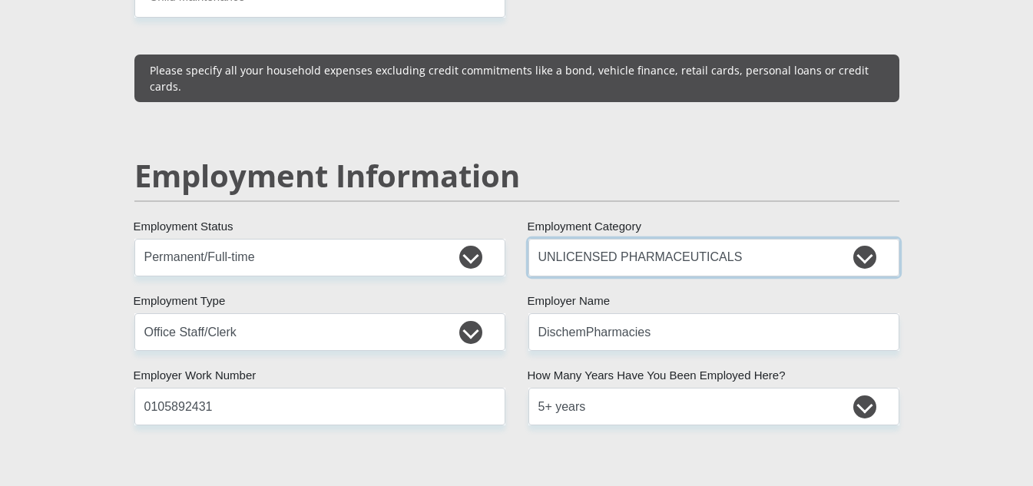
click at [865, 239] on select "AGRICULTURE ALCOHOL & TOBACCO CONSTRUCTION MATERIALS METALLURGY EQUIPMENT FOR R…" at bounding box center [713, 258] width 371 height 38
select select "53"
click at [528, 239] on select "AGRICULTURE ALCOHOL & TOBACCO CONSTRUCTION MATERIALS METALLURGY EQUIPMENT FOR R…" at bounding box center [713, 258] width 371 height 38
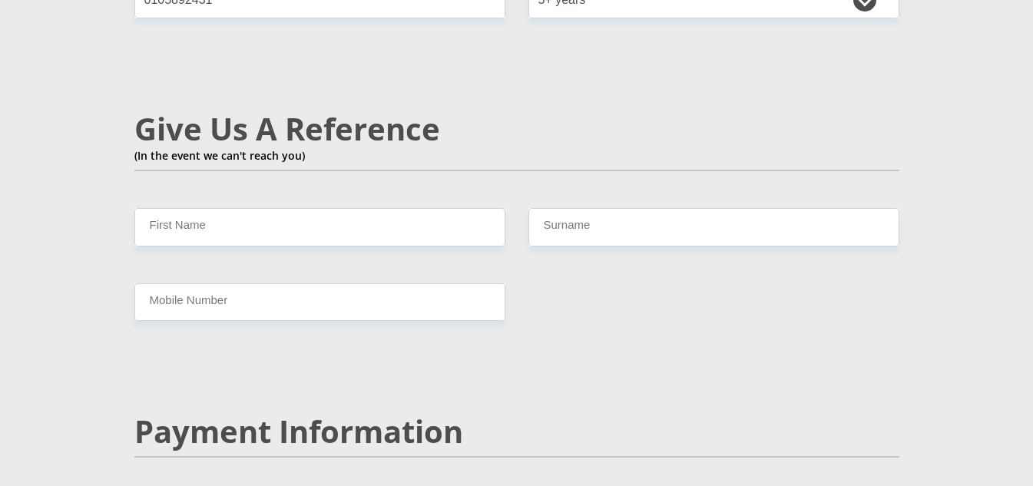
scroll to position [2611, 0]
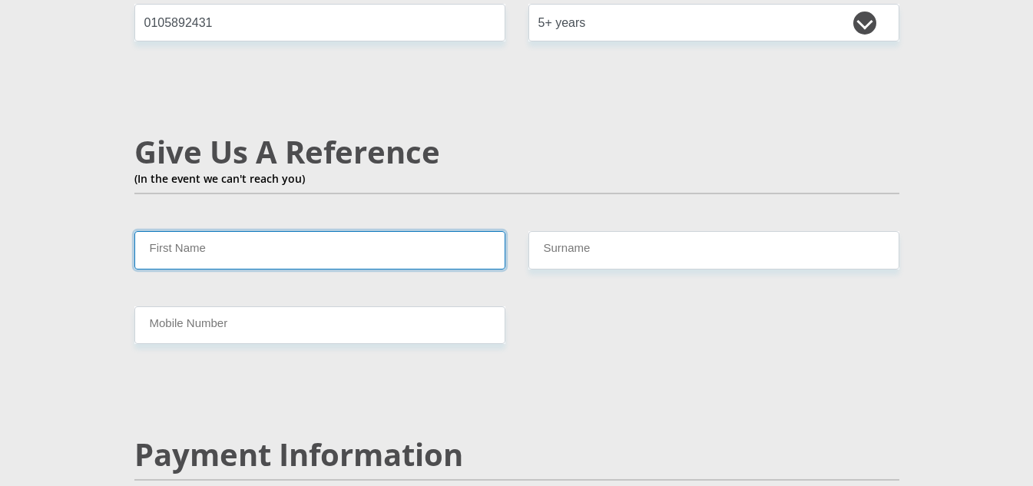
click at [190, 231] on input "First Name" at bounding box center [319, 250] width 371 height 38
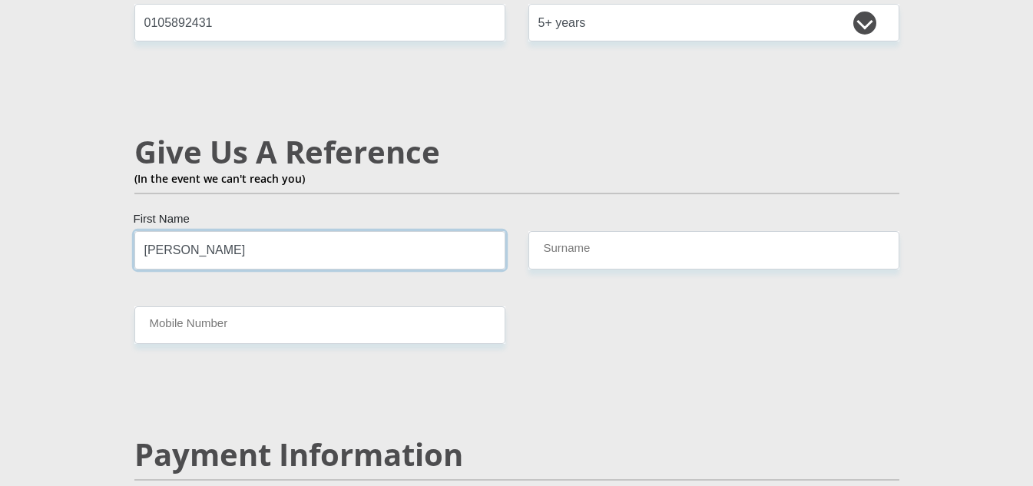
type input "[PERSON_NAME]"
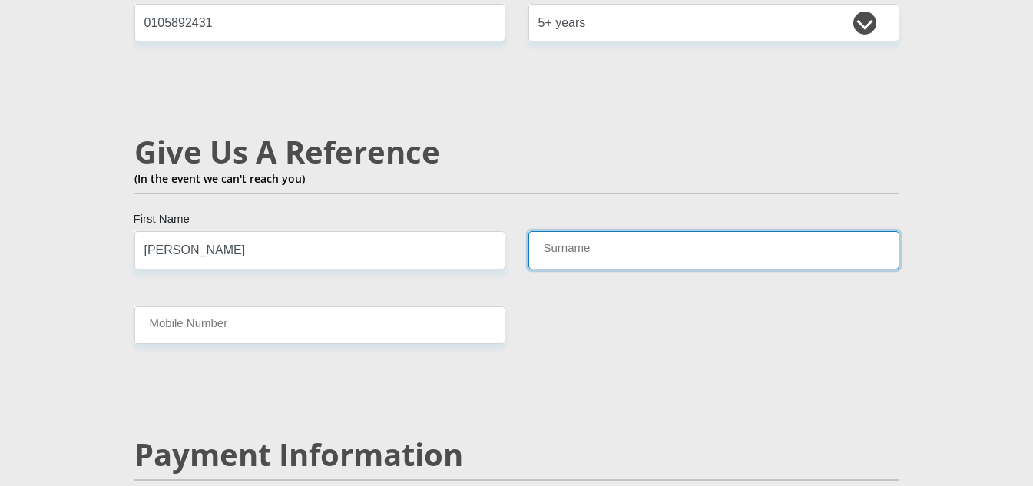
click at [657, 231] on input "Surname" at bounding box center [713, 250] width 371 height 38
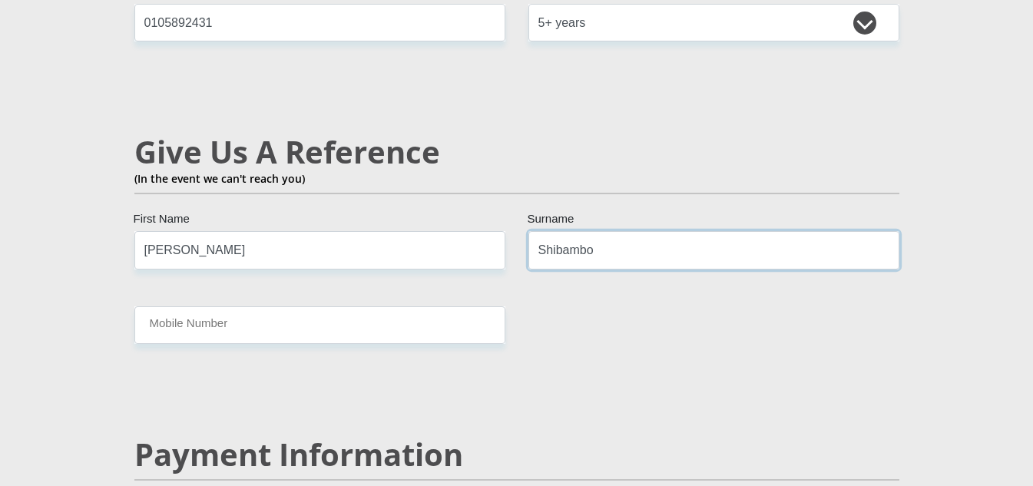
type input "Shibambo"
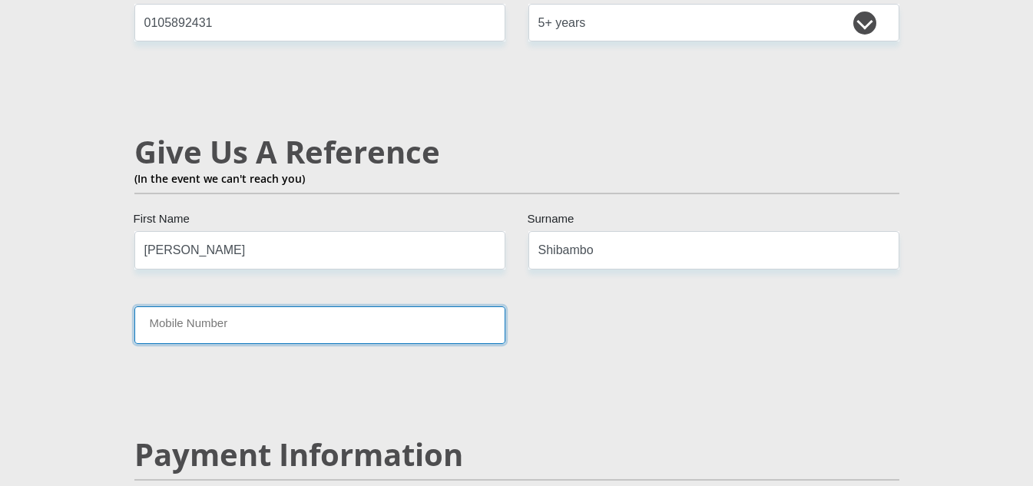
click at [232, 306] on input "Mobile Number" at bounding box center [319, 325] width 371 height 38
paste input "27 78 263 1508"
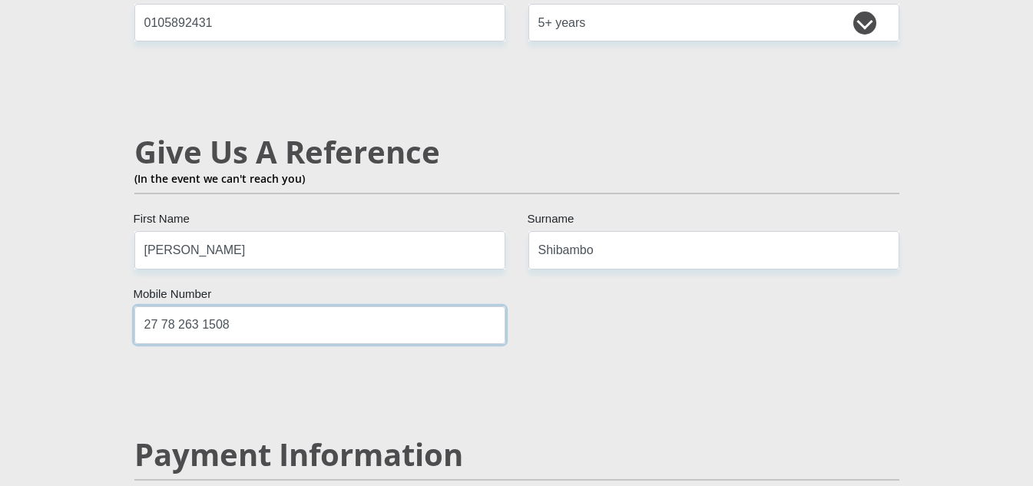
click at [141, 306] on input "27 78 263 1508" at bounding box center [319, 325] width 371 height 38
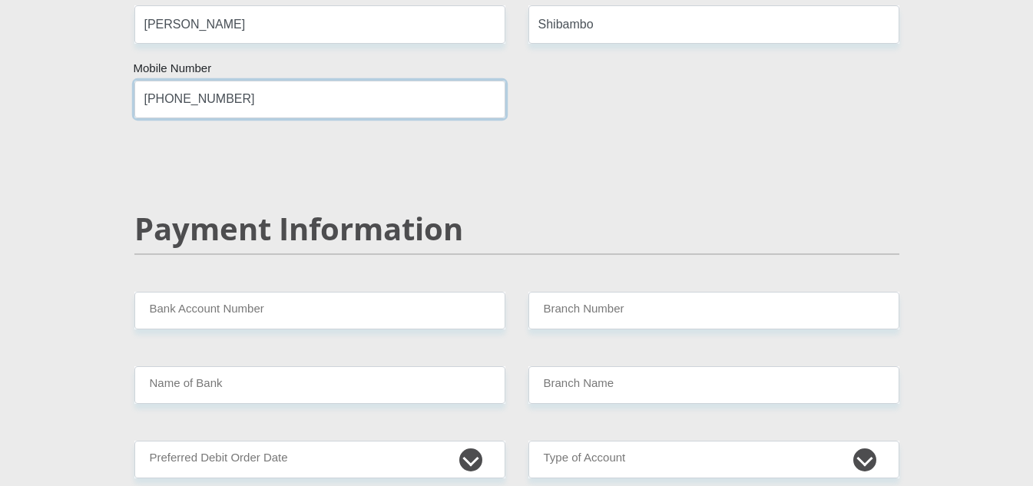
scroll to position [2841, 0]
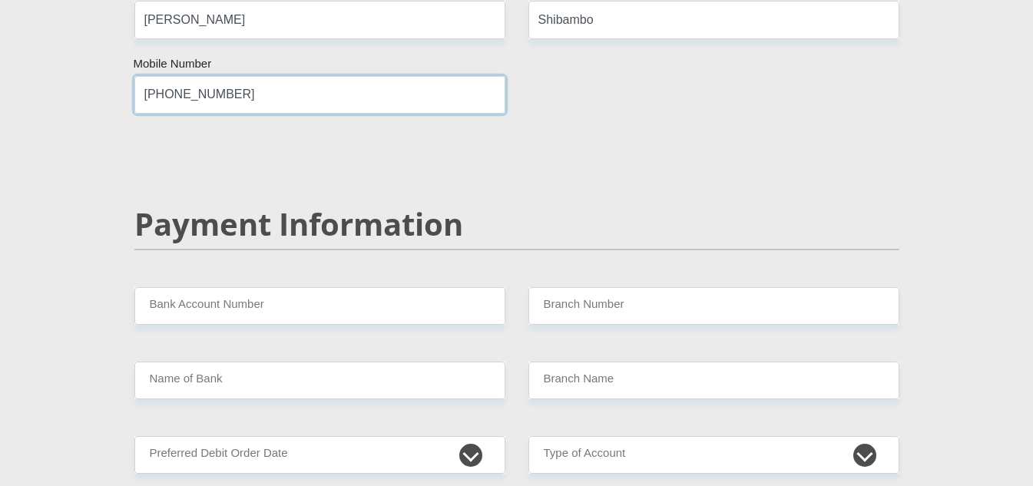
type input "[PHONE_NUMBER]"
click at [190, 287] on input "Bank Account Number" at bounding box center [319, 306] width 371 height 38
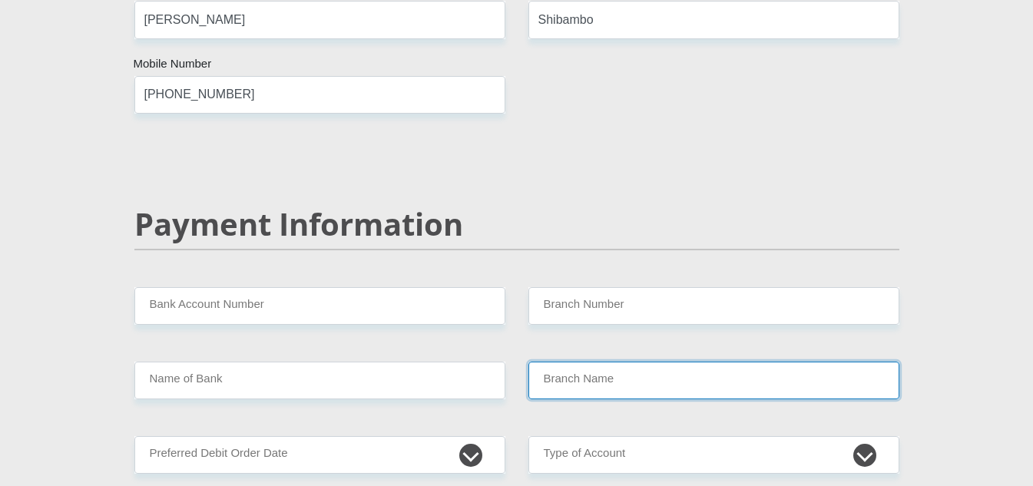
click at [579, 362] on input "Branch Name" at bounding box center [713, 381] width 371 height 38
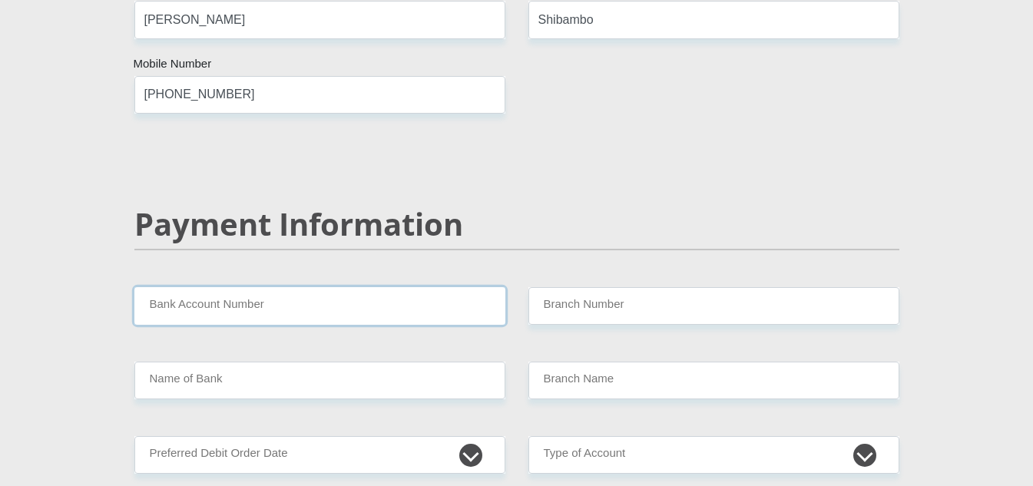
click at [177, 287] on input "Bank Account Number" at bounding box center [319, 306] width 371 height 38
type input "1766831093"
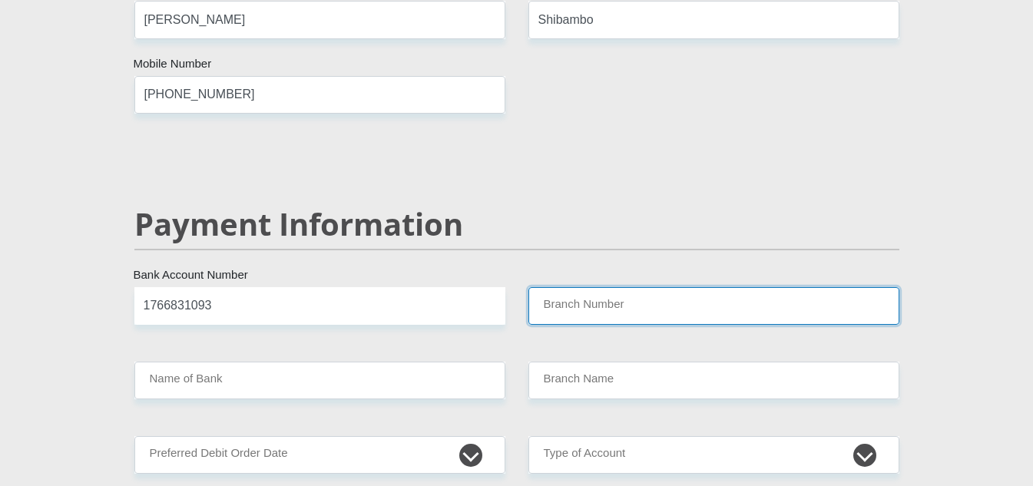
click at [612, 287] on input "Branch Number" at bounding box center [713, 306] width 371 height 38
type input "470100"
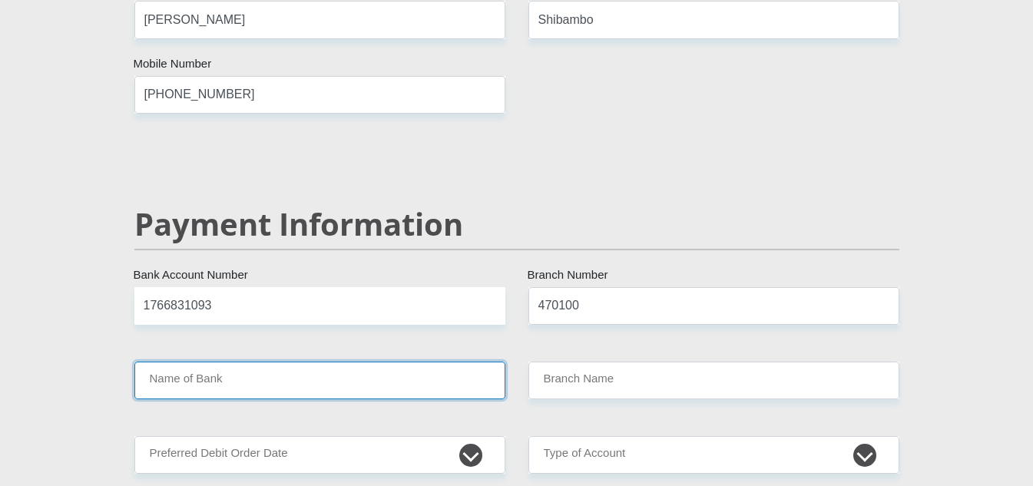
click at [326, 362] on input "Name of Bank" at bounding box center [319, 381] width 371 height 38
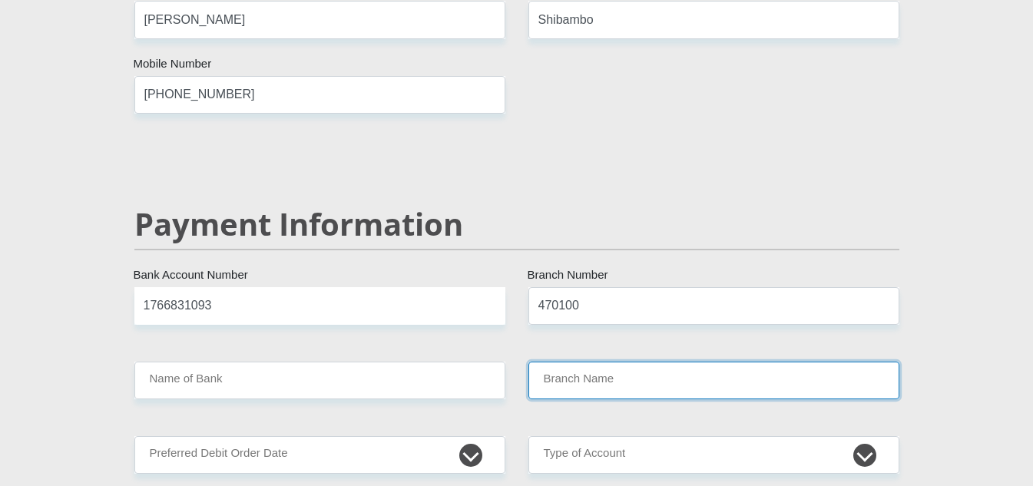
click at [571, 362] on input "Branch Name" at bounding box center [713, 381] width 371 height 38
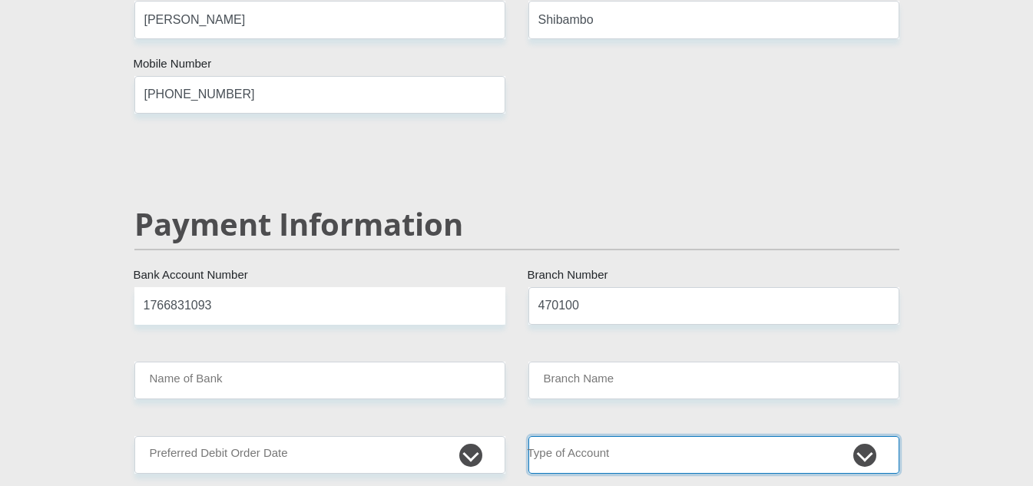
click at [862, 436] on select "Cheque Savings" at bounding box center [713, 455] width 371 height 38
select select "SAV"
click at [528, 436] on select "Cheque Savings" at bounding box center [713, 455] width 371 height 38
click at [581, 436] on select "Cheque Savings" at bounding box center [713, 455] width 371 height 38
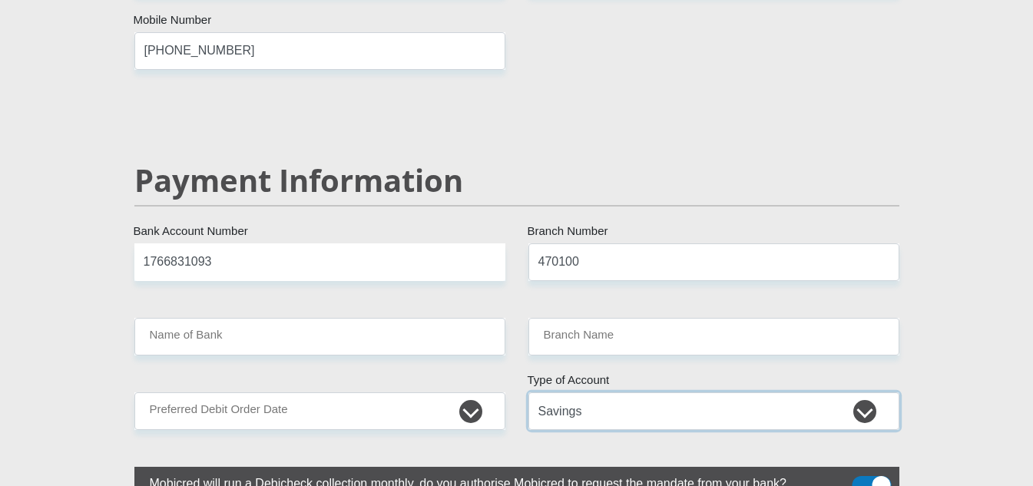
scroll to position [2995, 0]
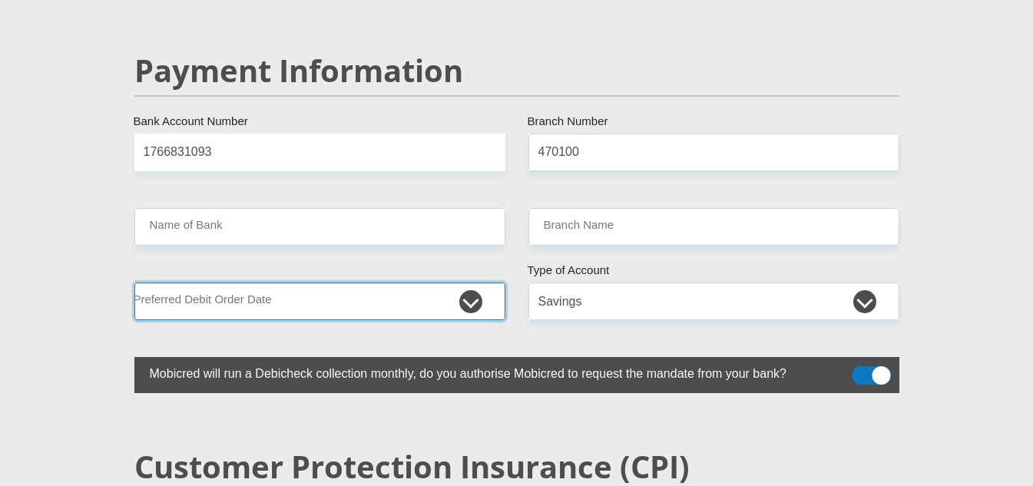
click at [473, 283] on select "1st 2nd 3rd 4th 5th 7th 18th 19th 20th 21st 22nd 23rd 24th 25th 26th 27th 28th …" at bounding box center [319, 302] width 371 height 38
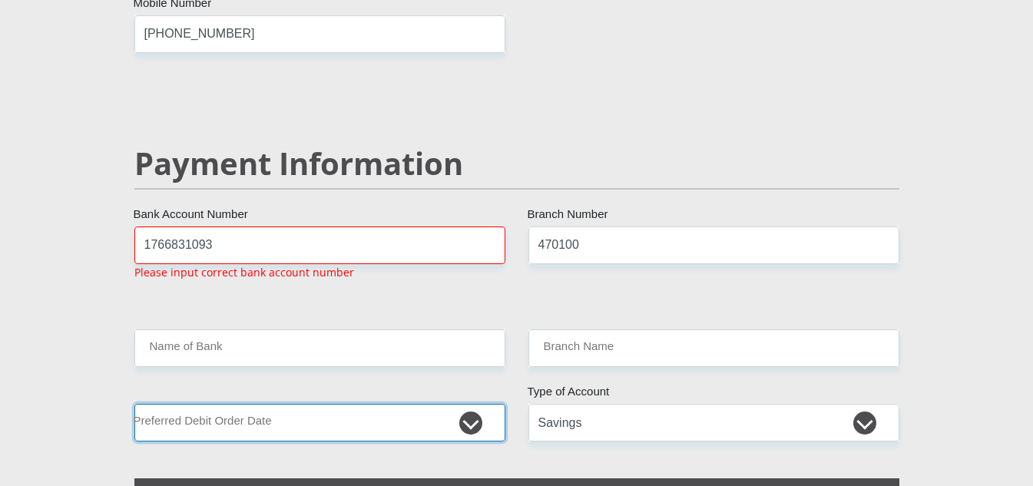
scroll to position [2901, 0]
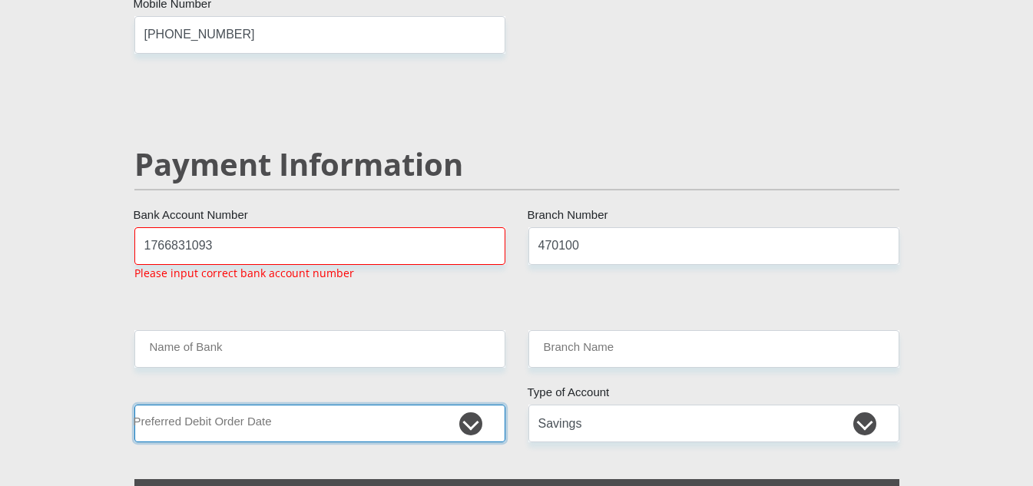
select select "30"
click at [134, 405] on select "1st 2nd 3rd 4th 5th 7th 18th 19th 20th 21st 22nd 23rd 24th 25th 26th 27th 28th …" at bounding box center [319, 424] width 371 height 38
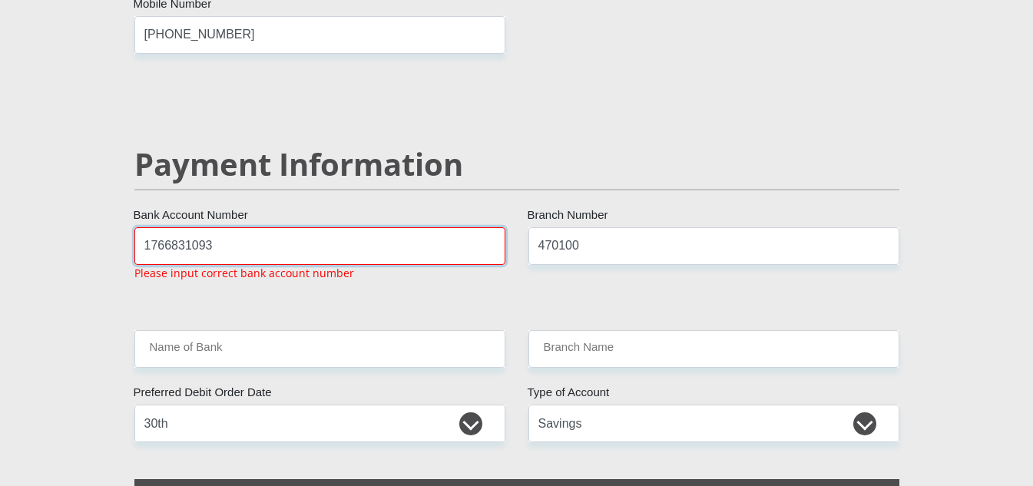
click at [217, 227] on input "1766831093" at bounding box center [319, 246] width 371 height 38
type input "1"
type input "1310312387"
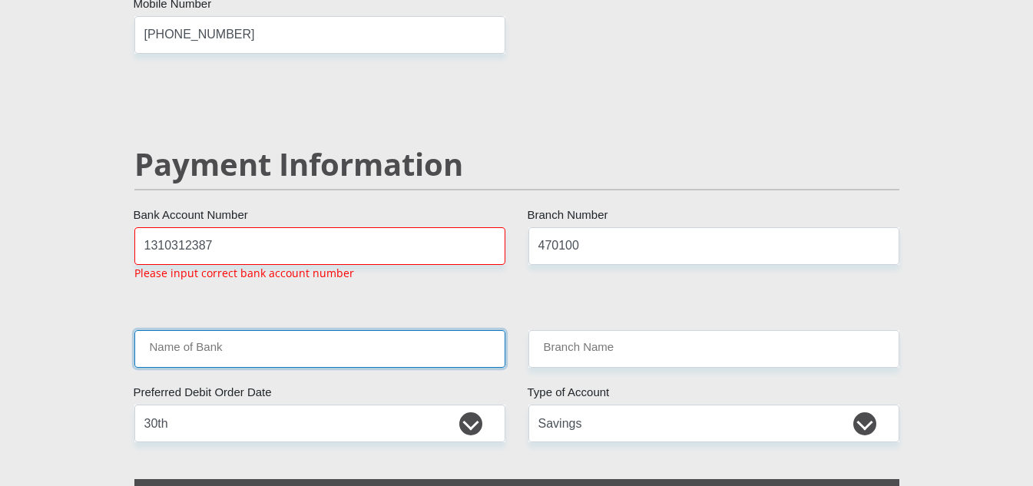
click at [262, 330] on input "Name of Bank" at bounding box center [319, 349] width 371 height 38
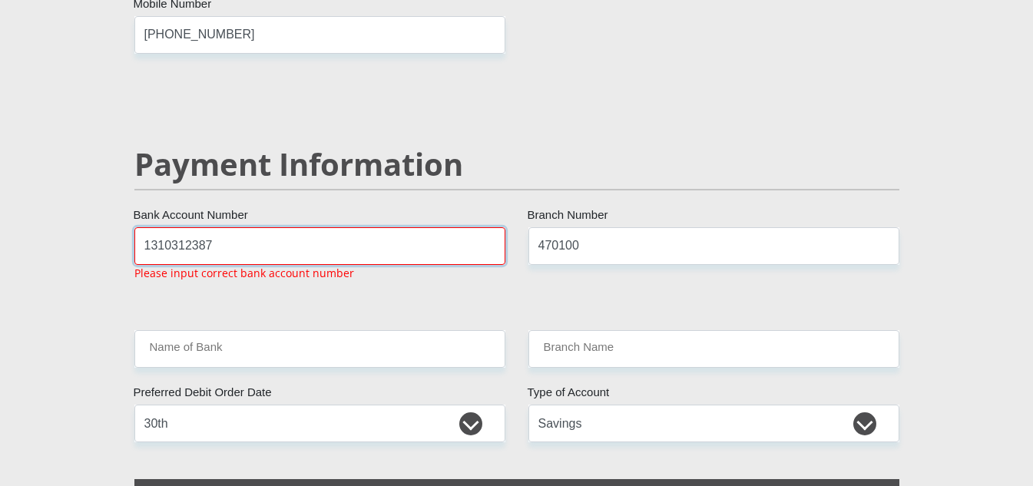
click at [247, 227] on input "1310312387" at bounding box center [319, 246] width 371 height 38
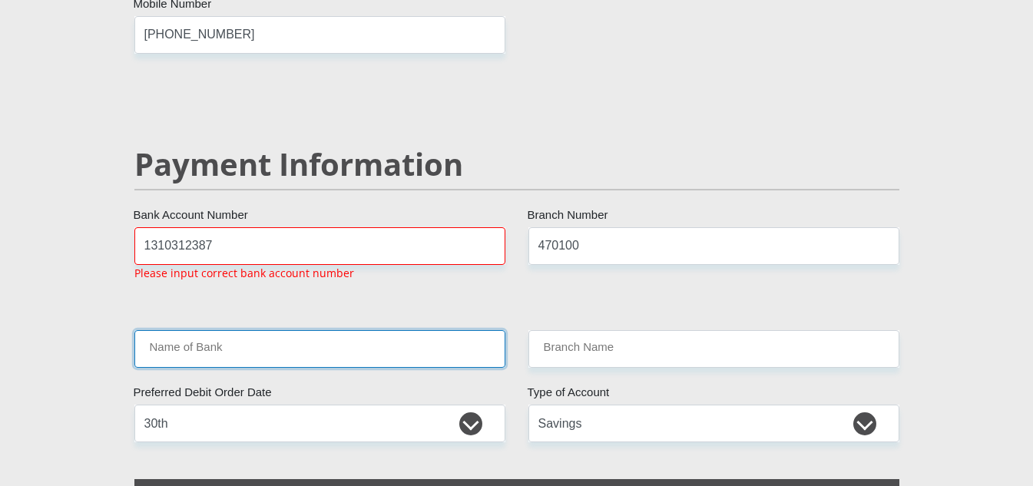
click at [243, 330] on input "Name of Bank" at bounding box center [319, 349] width 371 height 38
click at [240, 330] on input "Name of Bank" at bounding box center [319, 349] width 371 height 38
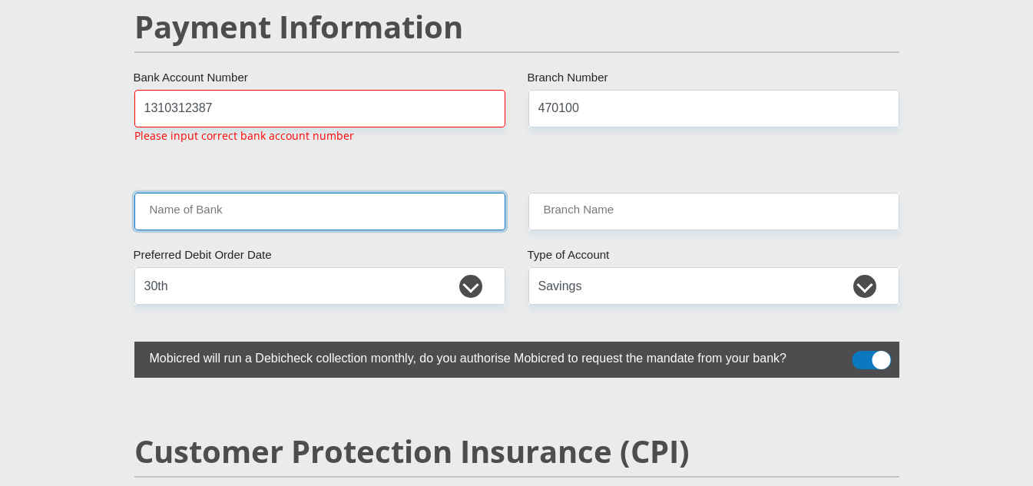
scroll to position [3055, 0]
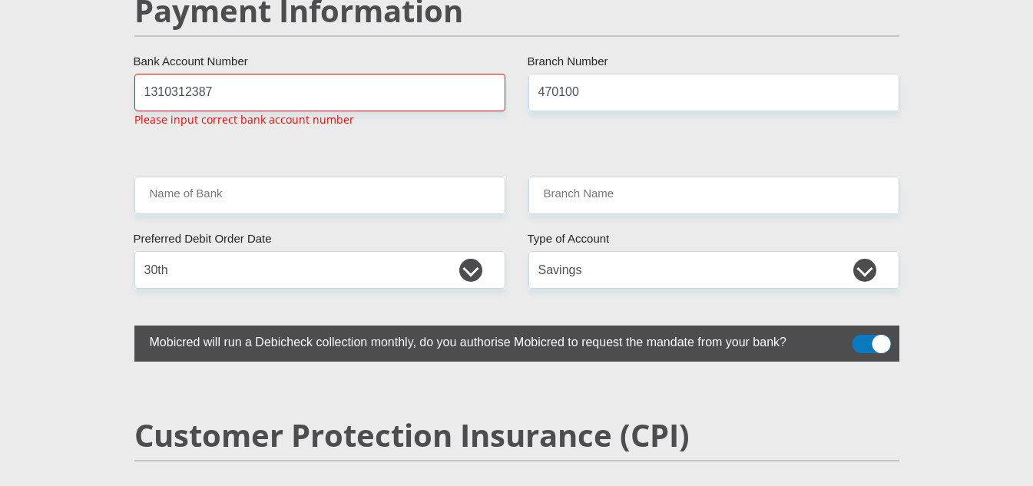
drag, startPoint x: 876, startPoint y: 307, endPoint x: 839, endPoint y: 307, distance: 37.6
click at [839, 326] on label at bounding box center [516, 344] width 765 height 36
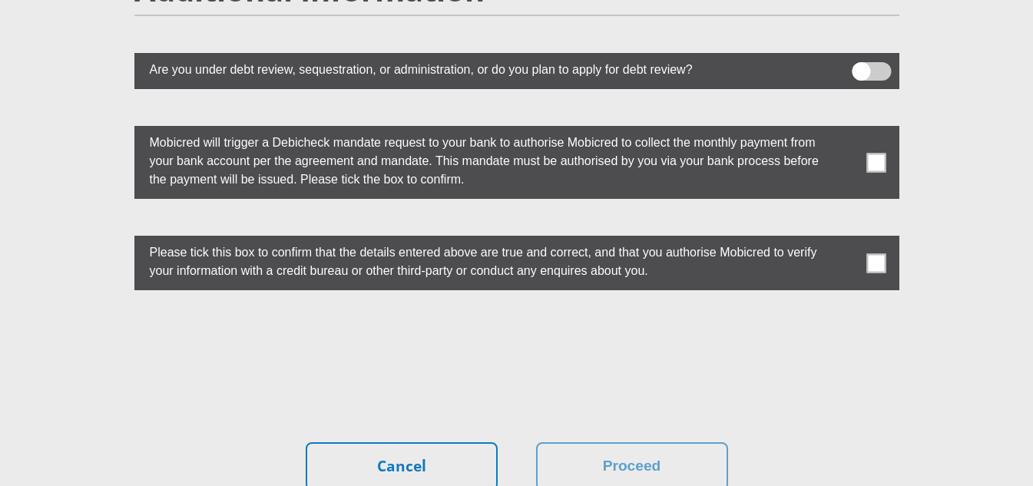
scroll to position [4284, 0]
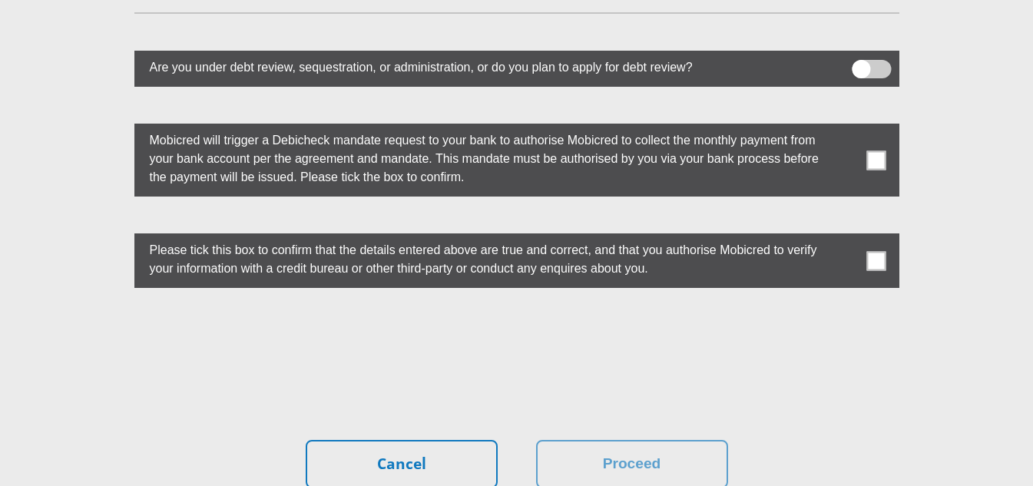
drag, startPoint x: 860, startPoint y: 33, endPoint x: 899, endPoint y: 41, distance: 40.1
click at [899, 51] on div "Are you under debt review, sequestration, or administration, or do you plan to …" at bounding box center [517, 69] width 788 height 36
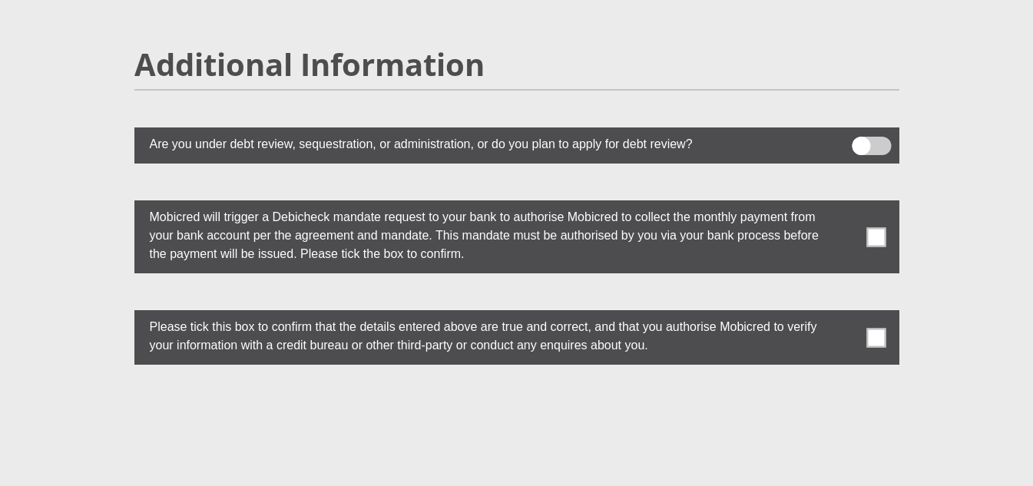
click at [875, 227] on span at bounding box center [875, 236] width 19 height 19
click at [846, 204] on input "checkbox" at bounding box center [846, 204] width 0 height 0
click at [872, 328] on span at bounding box center [875, 337] width 19 height 19
click at [846, 314] on input "checkbox" at bounding box center [846, 314] width 0 height 0
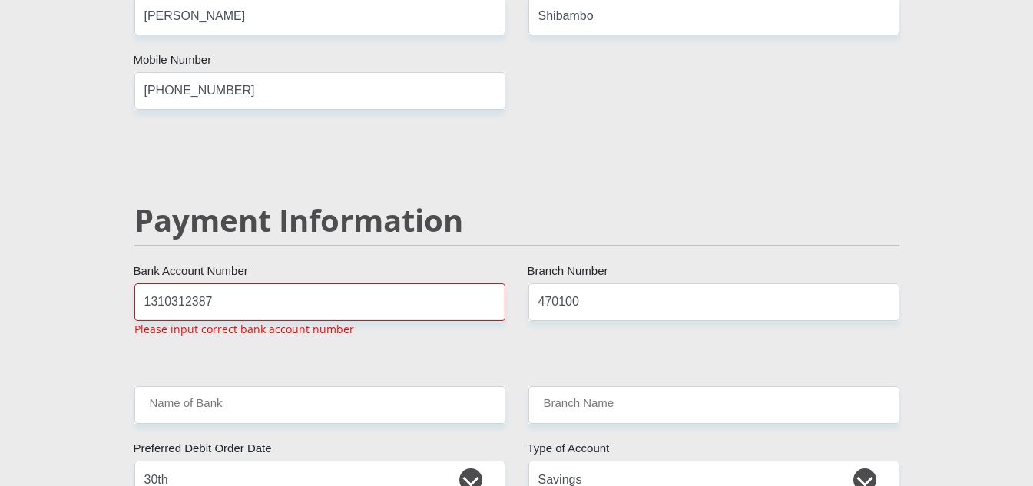
scroll to position [2818, 0]
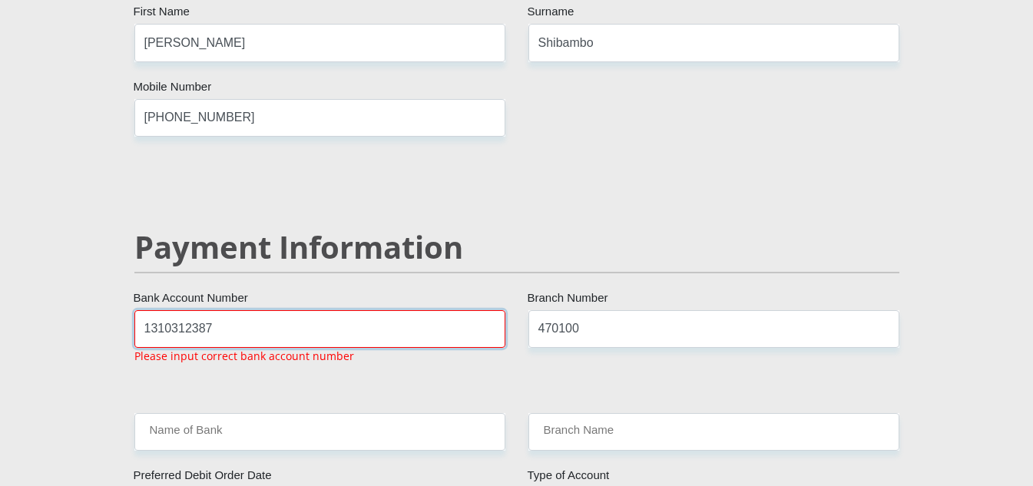
click at [286, 310] on input "1310312387" at bounding box center [319, 329] width 371 height 38
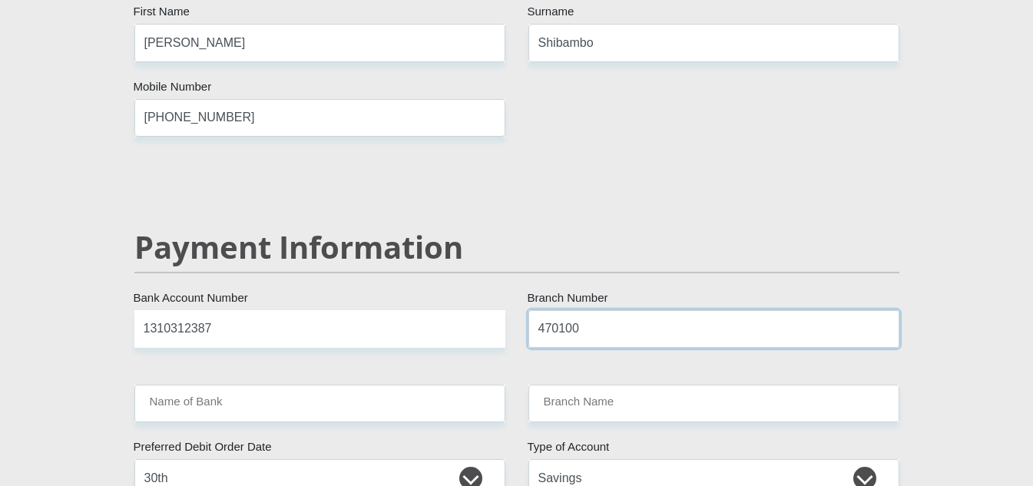
click at [587, 310] on input "470100" at bounding box center [713, 329] width 371 height 38
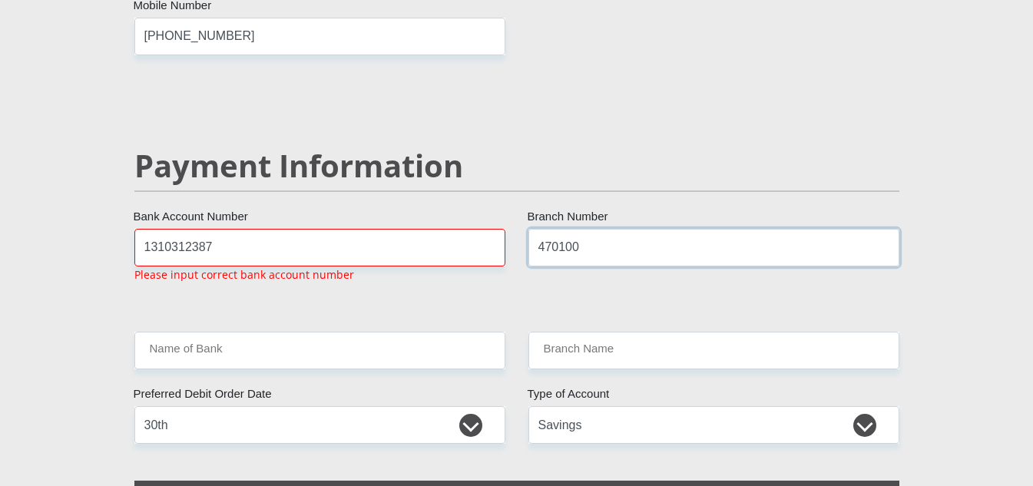
scroll to position [2901, 0]
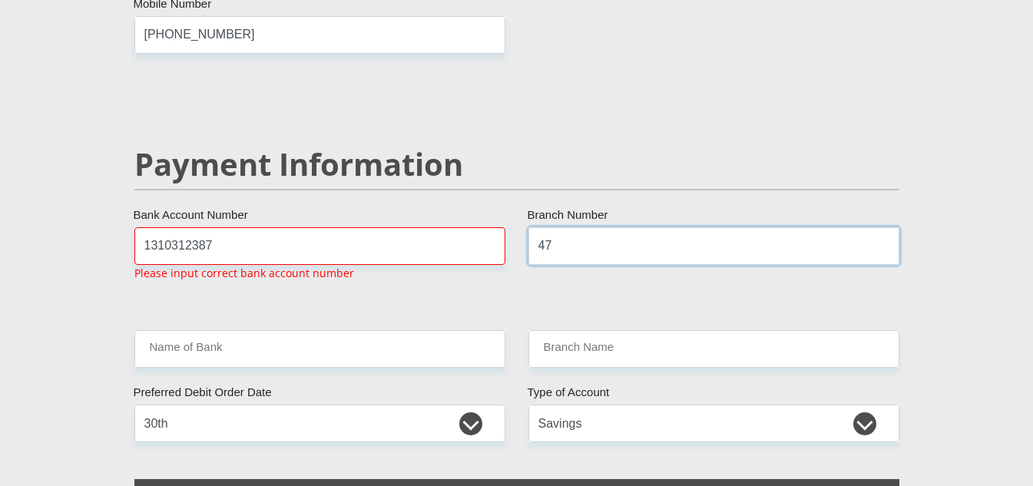
type input "4"
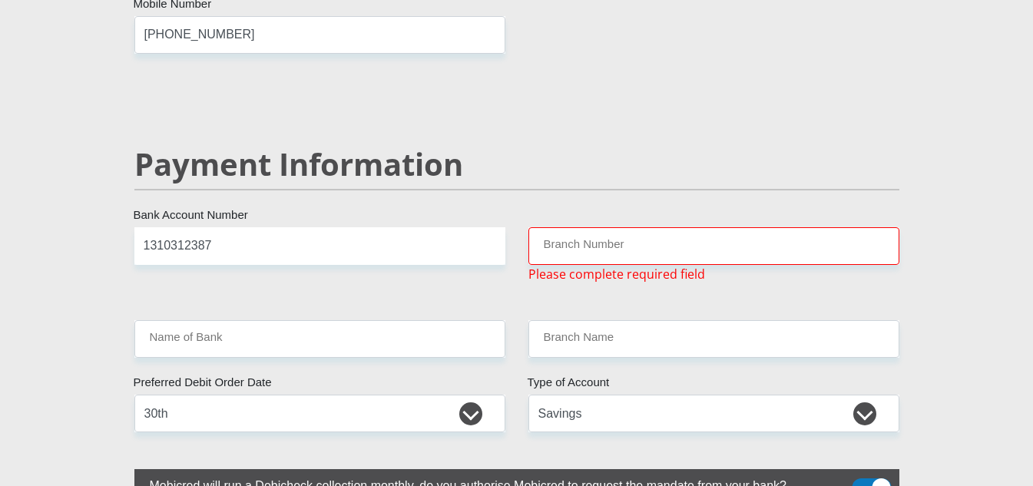
scroll to position [4357, 0]
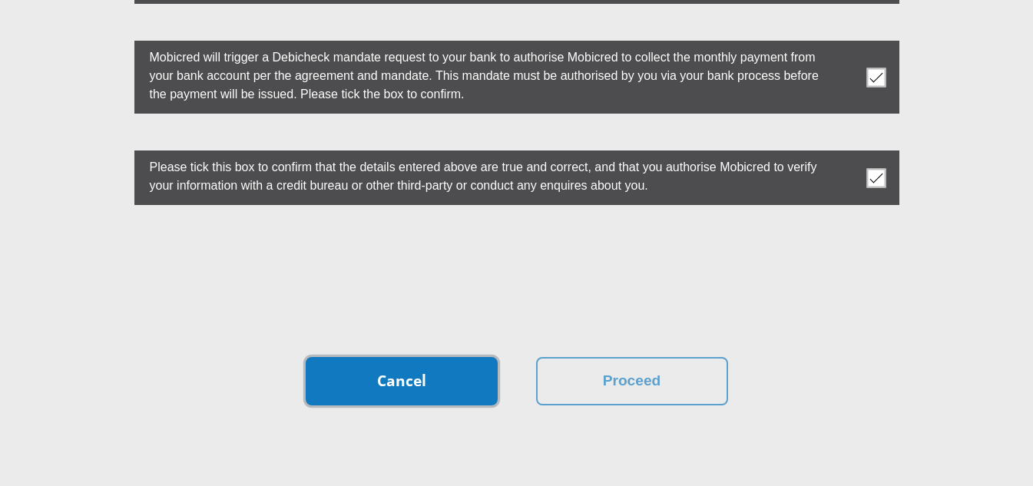
drag, startPoint x: 423, startPoint y: 349, endPoint x: 433, endPoint y: 348, distance: 10.0
click at [422, 357] on link "Cancel" at bounding box center [402, 381] width 192 height 48
